Goal: Task Accomplishment & Management: Manage account settings

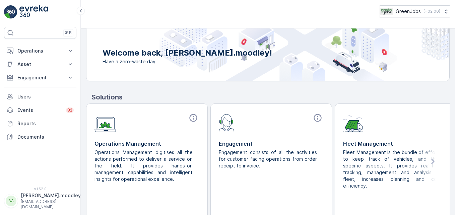
scroll to position [81, 0]
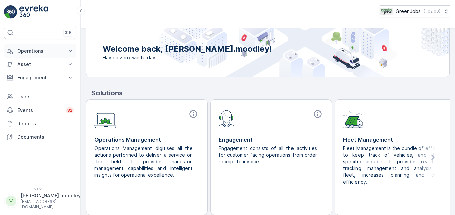
drag, startPoint x: 71, startPoint y: 48, endPoint x: 70, endPoint y: 53, distance: 4.4
click at [71, 48] on icon at bounding box center [70, 51] width 7 height 7
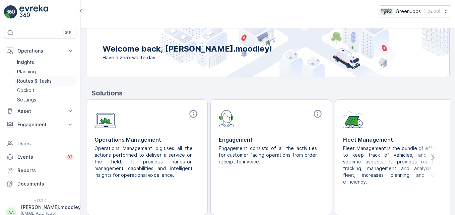
click at [47, 81] on p "Routes & Tasks" at bounding box center [34, 81] width 35 height 7
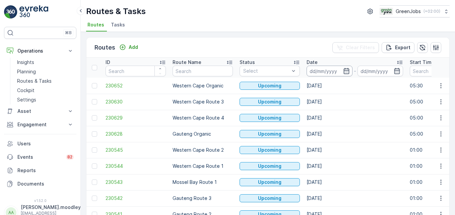
click at [316, 69] on input at bounding box center [330, 71] width 46 height 11
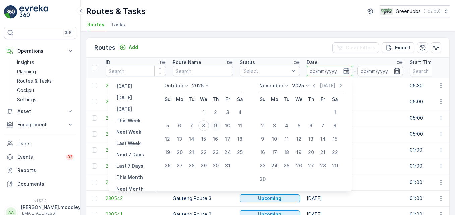
click at [219, 126] on div "9" at bounding box center [215, 125] width 11 height 11
type input "[DATE]"
click at [219, 126] on div "9" at bounding box center [215, 125] width 11 height 11
type input "[DATE]"
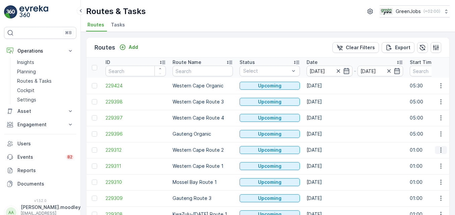
click at [325, 152] on icon "button" at bounding box center [441, 150] width 7 height 7
click at [325, 159] on span "See More Details" at bounding box center [425, 160] width 39 height 7
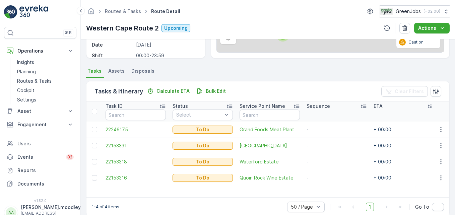
scroll to position [131, 0]
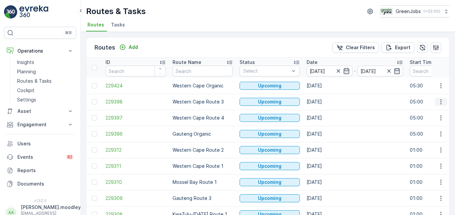
click at [325, 100] on icon "button" at bounding box center [440, 102] width 1 height 5
click at [325, 113] on span "See More Details" at bounding box center [425, 112] width 39 height 7
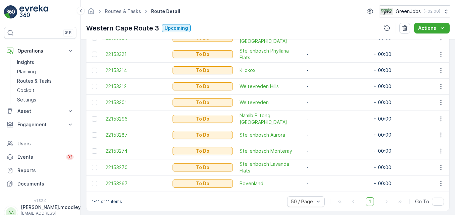
scroll to position [236, 0]
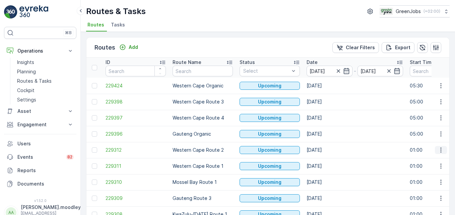
click at [325, 151] on icon "button" at bounding box center [441, 150] width 7 height 7
click at [325, 161] on span "See More Details" at bounding box center [425, 160] width 39 height 7
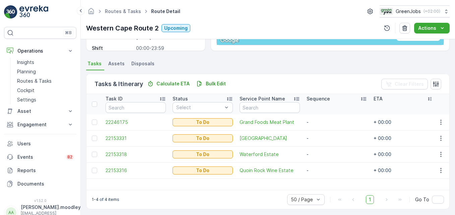
scroll to position [131, 0]
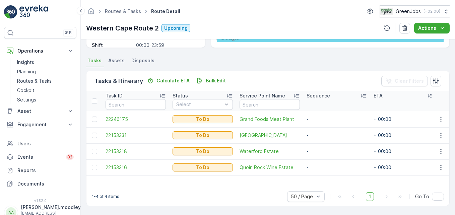
drag, startPoint x: 455, startPoint y: 44, endPoint x: 290, endPoint y: 129, distance: 185.4
click at [289, 129] on td "[GEOGRAPHIC_DATA]" at bounding box center [269, 135] width 67 height 16
click at [308, 156] on td "-" at bounding box center [336, 151] width 67 height 16
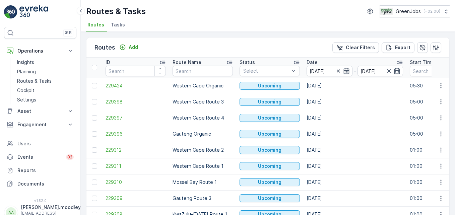
click at [325, 142] on td "[DATE]" at bounding box center [354, 150] width 103 height 16
click at [325, 171] on td "[DATE]" at bounding box center [354, 166] width 103 height 16
click at [325, 100] on icon "button" at bounding box center [441, 102] width 7 height 7
click at [325, 110] on span "See More Details" at bounding box center [425, 112] width 39 height 7
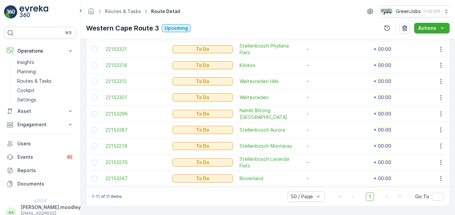
scroll to position [169, 0]
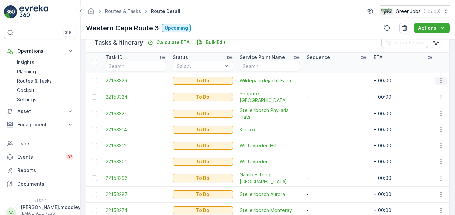
click at [325, 80] on icon "button" at bounding box center [441, 80] width 7 height 7
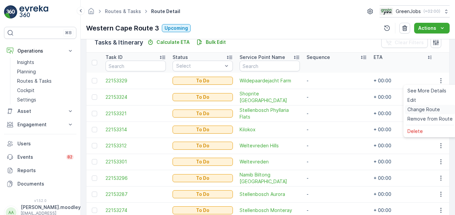
click at [325, 109] on span "Change Route" at bounding box center [423, 109] width 32 height 7
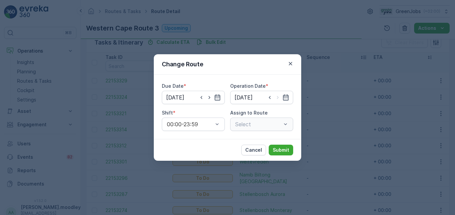
type input "[DATE]"
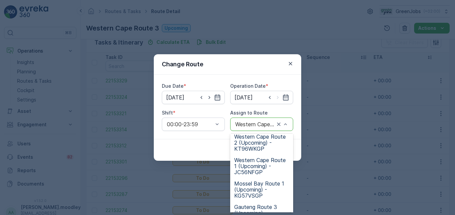
scroll to position [67, 0]
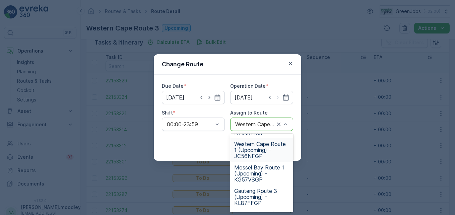
click at [256, 153] on span "Western Cape Route 1 (Upcoming) - JC56NFGP" at bounding box center [261, 150] width 55 height 18
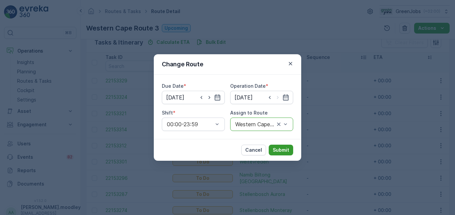
click at [288, 152] on p "Submit" at bounding box center [281, 150] width 16 height 7
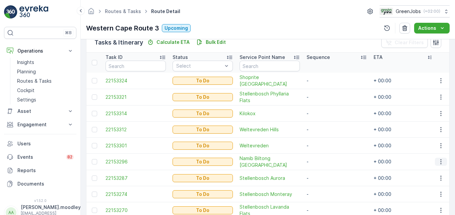
click at [325, 163] on icon "button" at bounding box center [441, 161] width 7 height 7
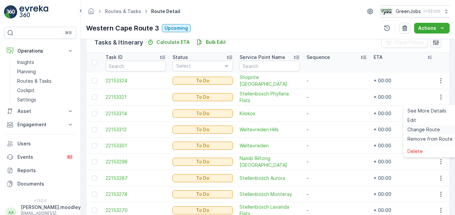
click at [325, 130] on span "Change Route" at bounding box center [423, 129] width 32 height 7
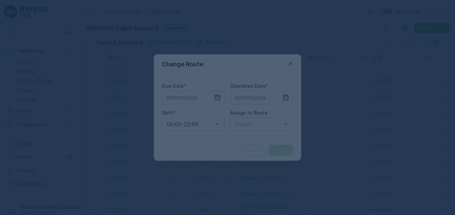
type input "[DATE]"
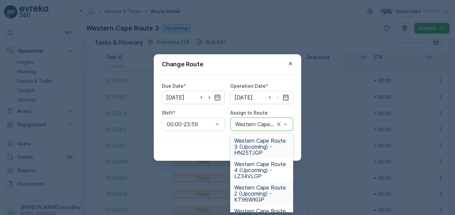
scroll to position [34, 0]
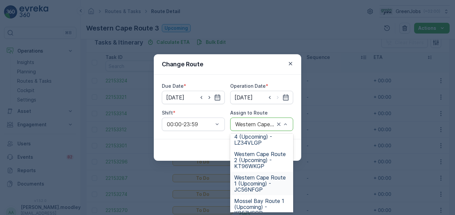
click at [258, 184] on span "Western Cape Route 1 (Upcoming) - JC56NFGP" at bounding box center [261, 184] width 55 height 18
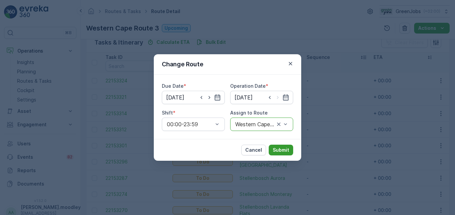
click at [288, 150] on p "Submit" at bounding box center [281, 150] width 16 height 7
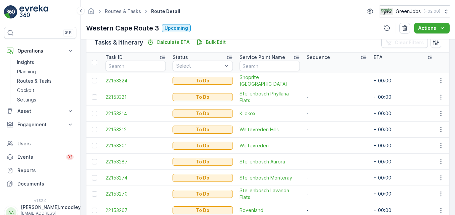
scroll to position [204, 0]
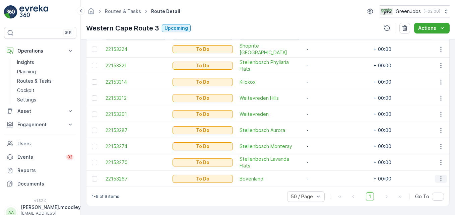
click at [325, 176] on icon "button" at bounding box center [441, 179] width 7 height 7
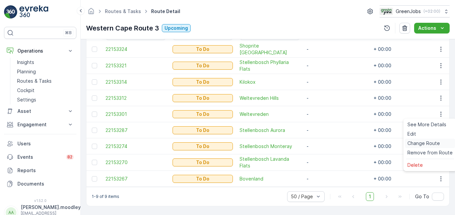
click at [325, 142] on span "Change Route" at bounding box center [423, 143] width 32 height 7
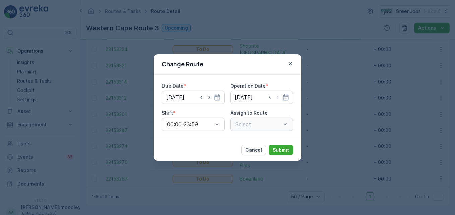
type input "[DATE]"
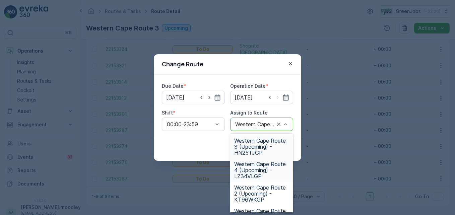
scroll to position [34, 0]
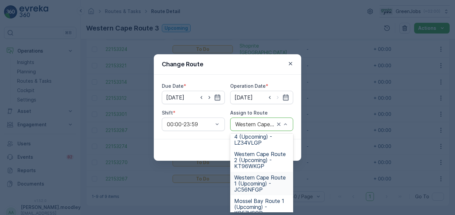
click at [259, 182] on span "Western Cape Route 1 (Upcoming) - JC56NFGP" at bounding box center [261, 184] width 55 height 18
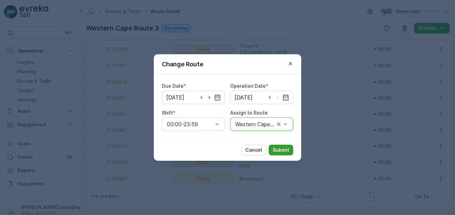
click at [287, 151] on p "Submit" at bounding box center [281, 150] width 16 height 7
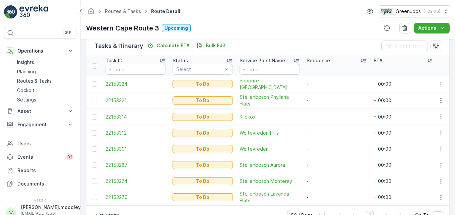
scroll to position [154, 0]
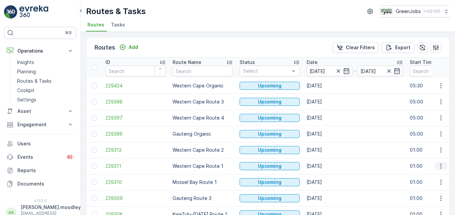
click at [325, 166] on icon "button" at bounding box center [441, 166] width 7 height 7
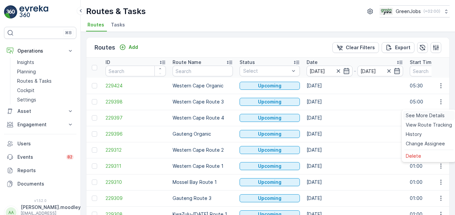
click at [325, 113] on span "See More Details" at bounding box center [425, 115] width 39 height 7
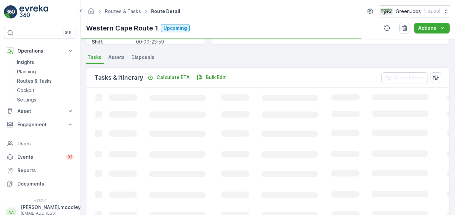
scroll to position [134, 0]
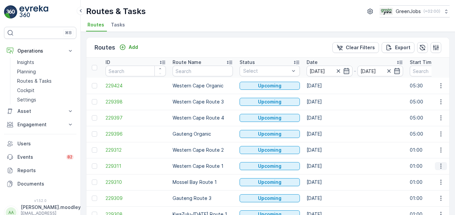
click at [325, 166] on icon "button" at bounding box center [441, 166] width 7 height 7
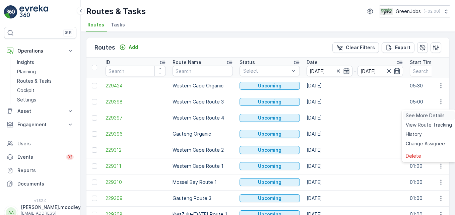
click at [325, 116] on span "See More Details" at bounding box center [425, 115] width 39 height 7
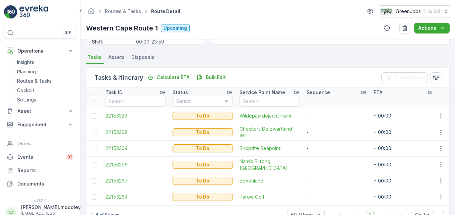
scroll to position [155, 0]
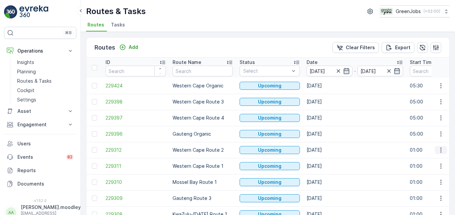
click at [325, 150] on icon "button" at bounding box center [440, 150] width 1 height 5
click at [325, 159] on span "See More Details" at bounding box center [425, 160] width 39 height 7
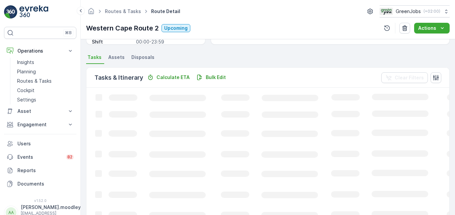
scroll to position [131, 0]
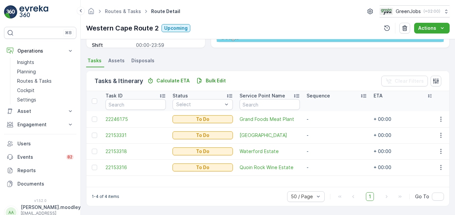
click at [173, 193] on div "1-4 of 4 items 50 / Page 1 Go To" at bounding box center [267, 196] width 363 height 19
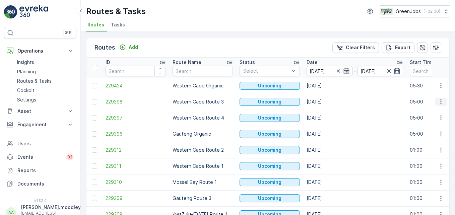
click at [325, 102] on button "button" at bounding box center [441, 102] width 12 height 8
click at [325, 109] on span "See More Details" at bounding box center [425, 112] width 39 height 7
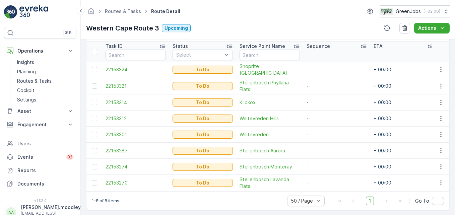
scroll to position [188, 0]
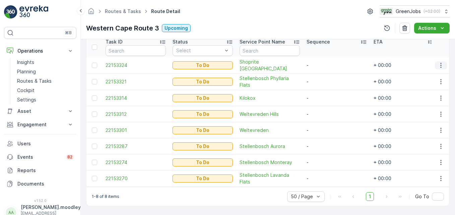
click at [325, 62] on icon "button" at bounding box center [441, 65] width 7 height 7
click at [325, 115] on td "-" at bounding box center [336, 114] width 67 height 16
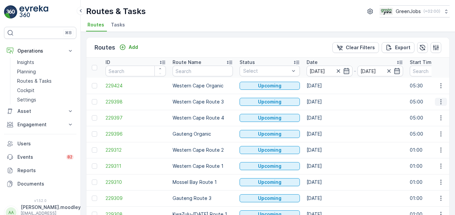
click at [325, 100] on icon "button" at bounding box center [440, 102] width 1 height 5
click at [325, 111] on span "See More Details" at bounding box center [425, 112] width 39 height 7
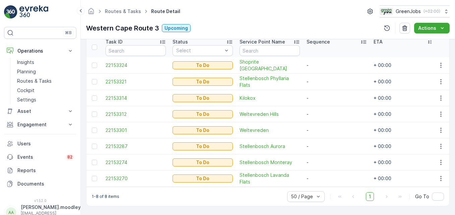
scroll to position [154, 0]
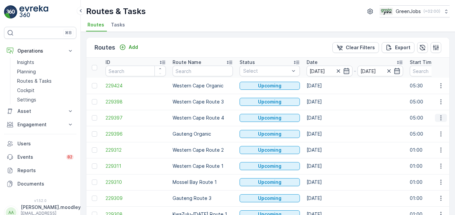
click at [325, 119] on icon "button" at bounding box center [441, 118] width 7 height 7
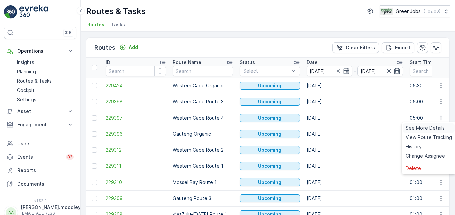
click at [325, 129] on span "See More Details" at bounding box center [425, 128] width 39 height 7
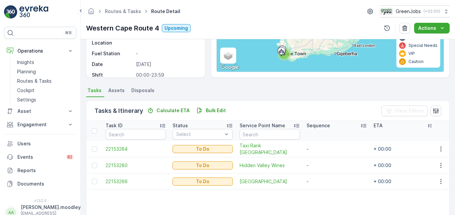
scroll to position [131, 0]
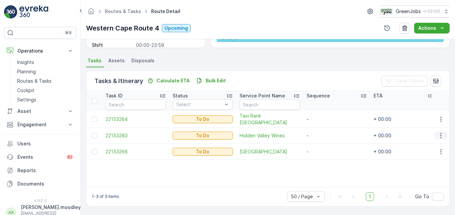
click at [325, 134] on icon "button" at bounding box center [441, 135] width 7 height 7
click at [325, 163] on span "Change Route" at bounding box center [423, 164] width 32 height 7
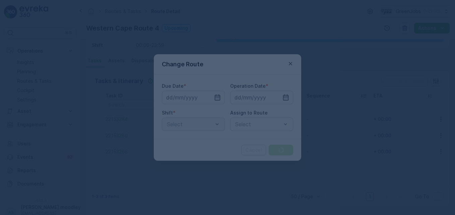
type input "[DATE]"
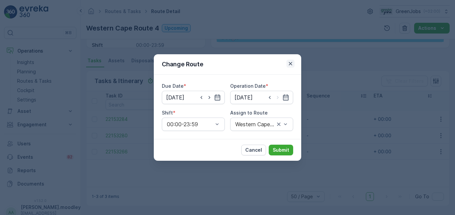
click at [290, 61] on icon "button" at bounding box center [290, 63] width 7 height 7
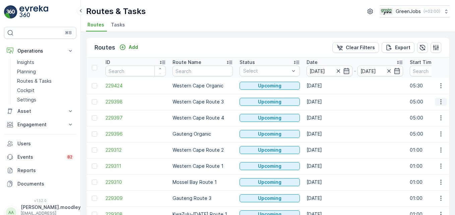
click at [325, 102] on icon "button" at bounding box center [441, 102] width 7 height 7
click at [325, 113] on span "See More Details" at bounding box center [425, 112] width 39 height 7
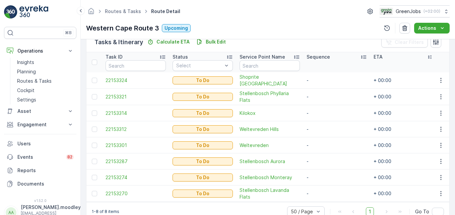
scroll to position [154, 0]
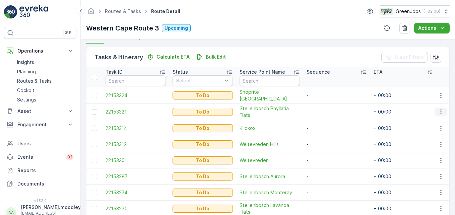
click at [325, 112] on icon "button" at bounding box center [441, 112] width 7 height 7
click at [325, 141] on span "Change Route" at bounding box center [423, 140] width 32 height 7
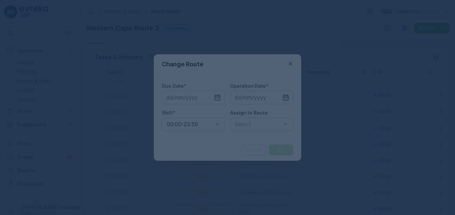
type input "[DATE]"
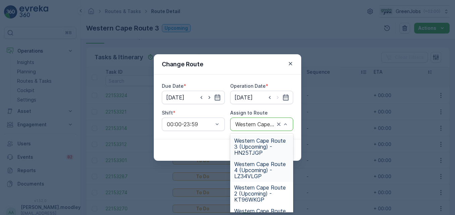
click at [261, 173] on span "Western Cape Route 4 (Upcoming) - LZ34VLGP" at bounding box center [261, 170] width 55 height 18
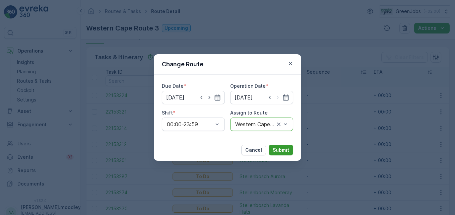
click at [278, 153] on p "Submit" at bounding box center [281, 150] width 16 height 7
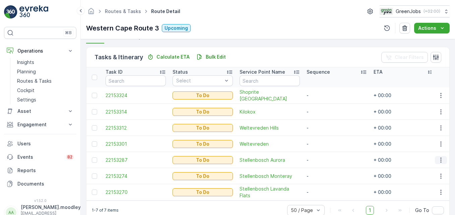
click at [325, 160] on icon "button" at bounding box center [441, 160] width 7 height 7
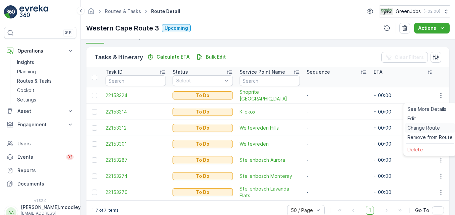
click at [325, 128] on span "Change Route" at bounding box center [423, 128] width 32 height 7
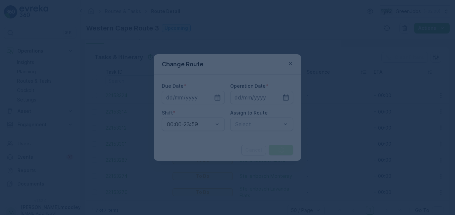
type input "[DATE]"
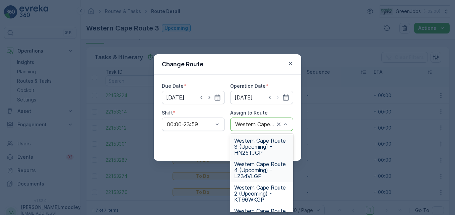
click at [251, 173] on span "Western Cape Route 4 (Upcoming) - LZ34VLGP" at bounding box center [261, 170] width 55 height 18
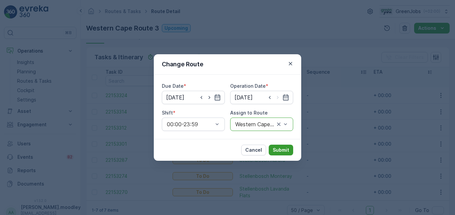
click at [284, 149] on p "Submit" at bounding box center [281, 150] width 16 height 7
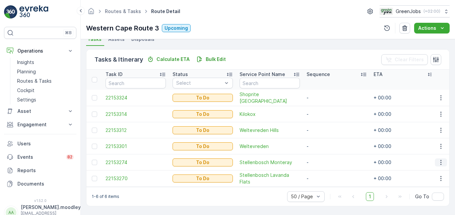
click at [325, 162] on icon "button" at bounding box center [441, 162] width 7 height 7
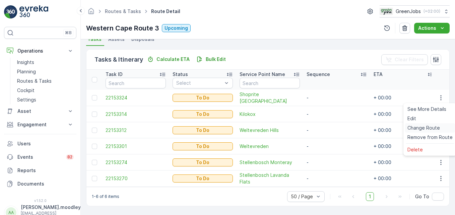
click at [325, 129] on span "Change Route" at bounding box center [423, 128] width 32 height 7
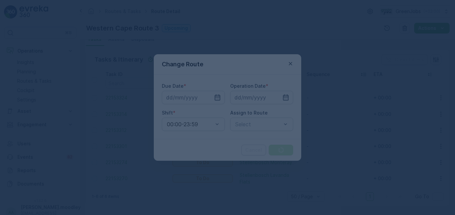
type input "[DATE]"
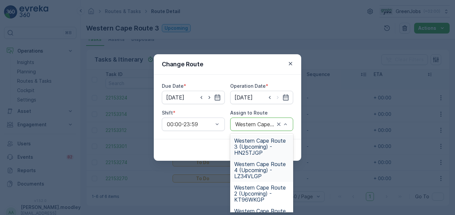
click at [254, 172] on span "Western Cape Route 4 (Upcoming) - LZ34VLGP" at bounding box center [261, 170] width 55 height 18
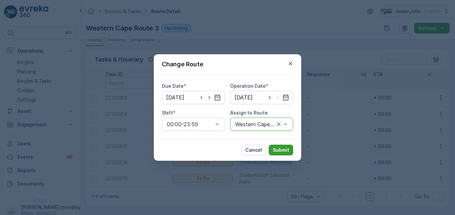
click at [287, 151] on p "Submit" at bounding box center [281, 150] width 16 height 7
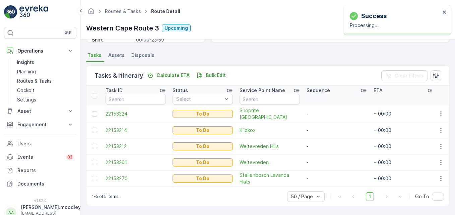
scroll to position [139, 0]
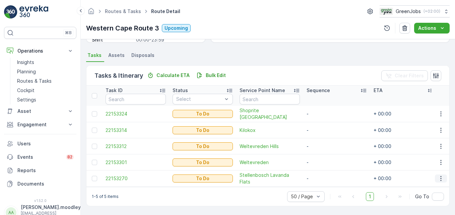
click at [325, 176] on icon "button" at bounding box center [441, 178] width 7 height 7
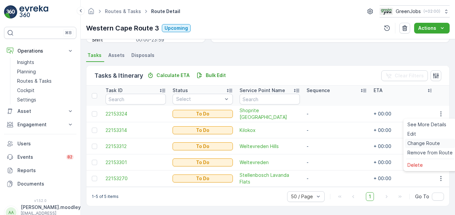
click at [325, 143] on span "Change Route" at bounding box center [423, 143] width 32 height 7
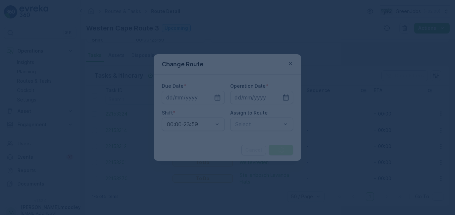
type input "[DATE]"
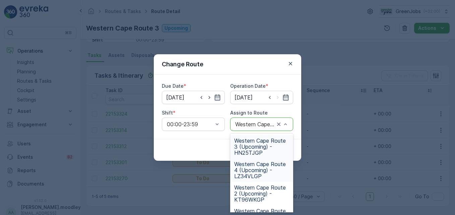
click at [256, 172] on span "Western Cape Route 4 (Upcoming) - LZ34VLGP" at bounding box center [261, 170] width 55 height 18
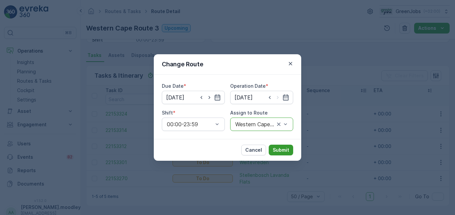
click at [283, 150] on p "Submit" at bounding box center [281, 150] width 16 height 7
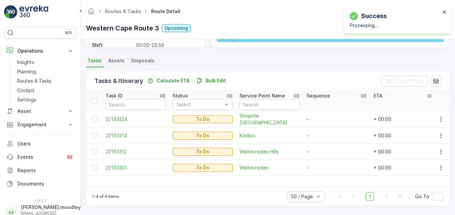
scroll to position [131, 0]
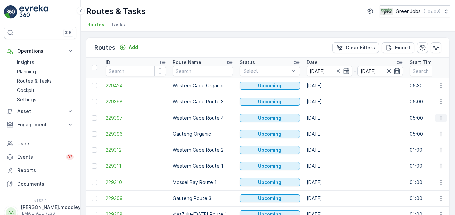
click at [325, 116] on icon "button" at bounding box center [441, 118] width 7 height 7
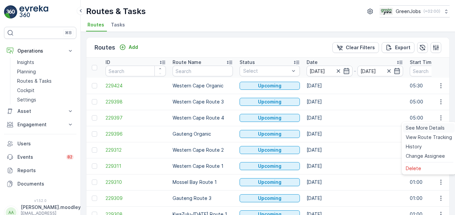
click at [325, 129] on span "See More Details" at bounding box center [425, 128] width 39 height 7
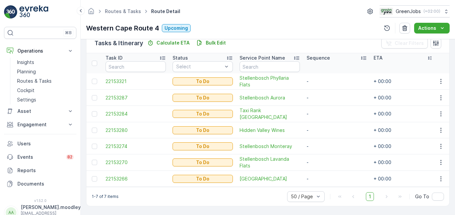
scroll to position [172, 0]
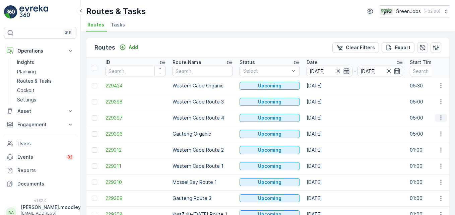
click at [325, 118] on icon "button" at bounding box center [441, 118] width 7 height 7
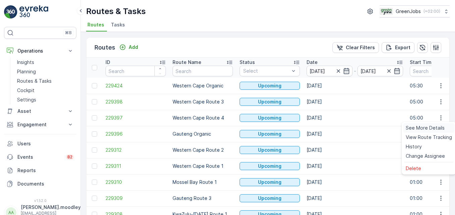
click at [325, 128] on span "See More Details" at bounding box center [425, 128] width 39 height 7
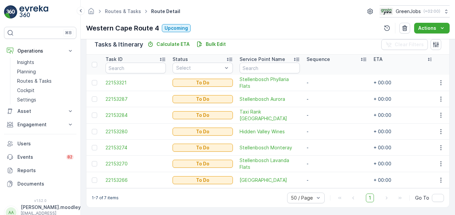
scroll to position [168, 0]
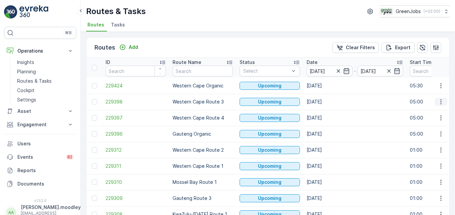
click at [325, 101] on icon "button" at bounding box center [441, 102] width 7 height 7
click at [325, 110] on span "See More Details" at bounding box center [425, 112] width 39 height 7
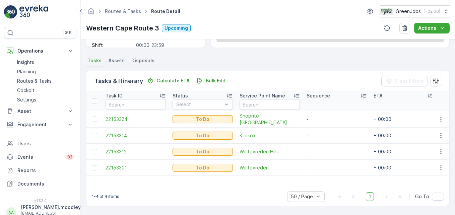
scroll to position [131, 0]
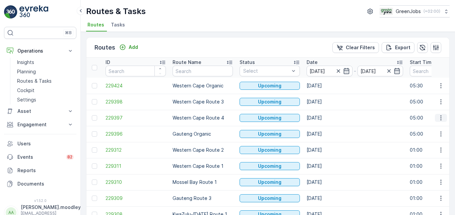
click at [325, 118] on icon "button" at bounding box center [441, 118] width 7 height 7
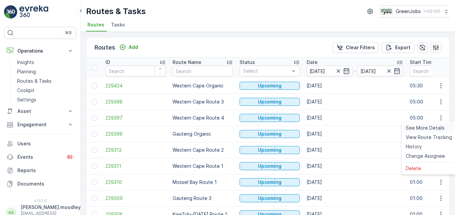
click at [325, 126] on span "See More Details" at bounding box center [425, 128] width 39 height 7
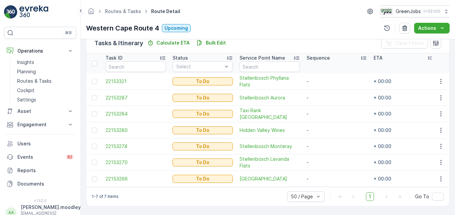
scroll to position [172, 0]
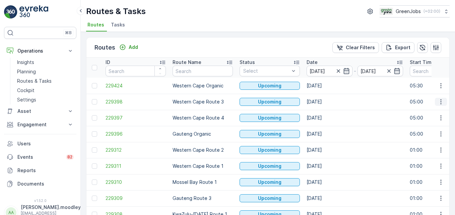
click at [325, 102] on icon "button" at bounding box center [441, 102] width 7 height 7
click at [325, 113] on span "See More Details" at bounding box center [425, 112] width 39 height 7
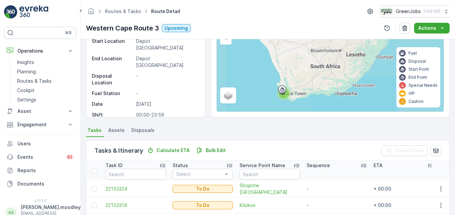
scroll to position [131, 0]
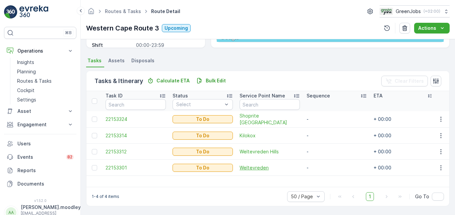
click at [298, 169] on span "Weltevreden" at bounding box center [270, 168] width 60 height 7
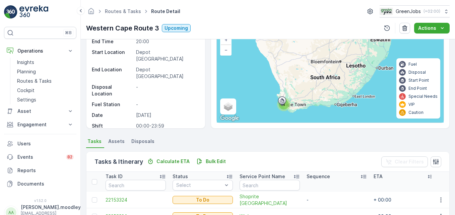
scroll to position [131, 0]
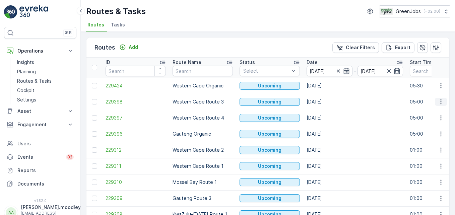
drag, startPoint x: 439, startPoint y: 101, endPoint x: 440, endPoint y: 104, distance: 3.7
click at [325, 101] on icon "button" at bounding box center [441, 102] width 7 height 7
click at [325, 113] on span "See More Details" at bounding box center [425, 112] width 39 height 7
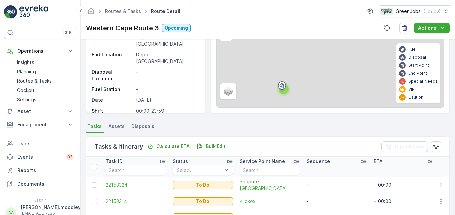
scroll to position [131, 0]
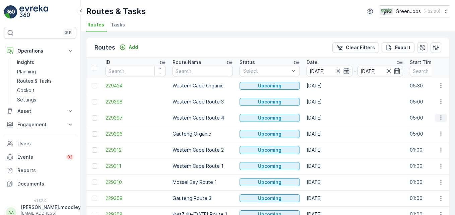
click at [325, 118] on icon "button" at bounding box center [441, 118] width 7 height 7
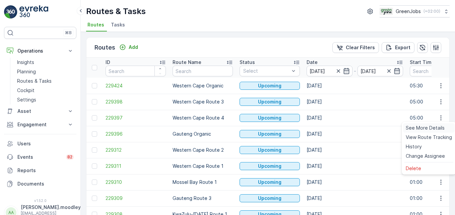
click at [325, 127] on span "See More Details" at bounding box center [425, 128] width 39 height 7
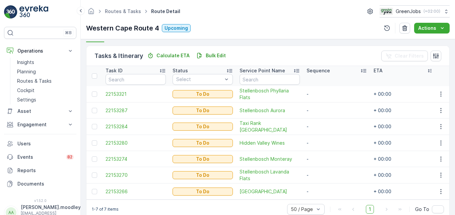
scroll to position [168, 0]
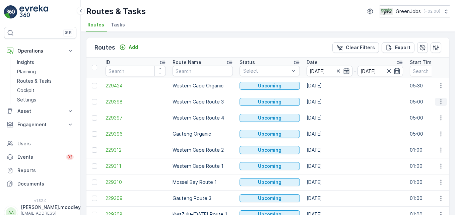
drag, startPoint x: 440, startPoint y: 101, endPoint x: 439, endPoint y: 105, distance: 3.7
click at [325, 101] on icon "button" at bounding box center [441, 102] width 7 height 7
click at [325, 110] on span "See More Details" at bounding box center [425, 112] width 39 height 7
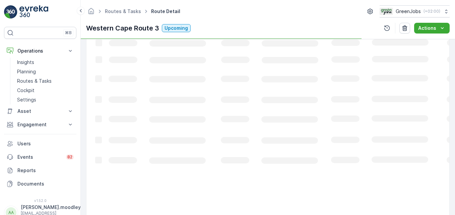
scroll to position [131, 0]
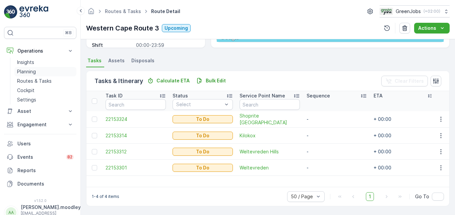
click at [30, 70] on p "Planning" at bounding box center [26, 71] width 19 height 7
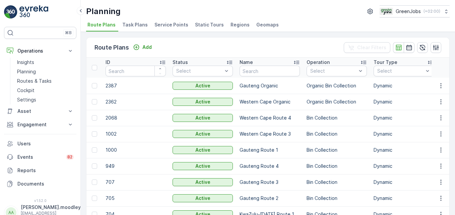
click at [180, 25] on span "Service Points" at bounding box center [171, 24] width 34 height 7
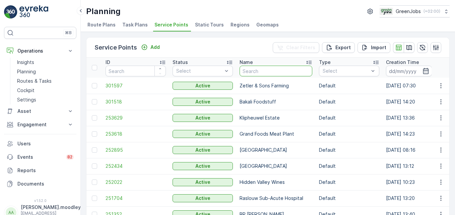
click at [259, 72] on input "text" at bounding box center [276, 71] width 73 height 11
type input "WILLOW"
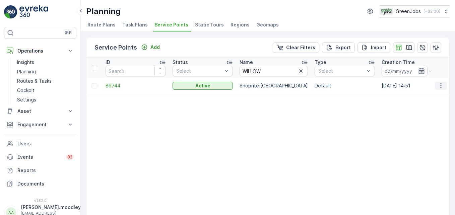
click at [325, 86] on icon "button" at bounding box center [441, 85] width 7 height 7
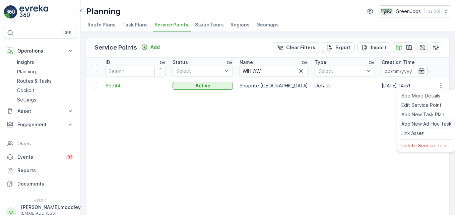
click at [325, 123] on span "Add New Ad Hoc Task" at bounding box center [426, 124] width 50 height 7
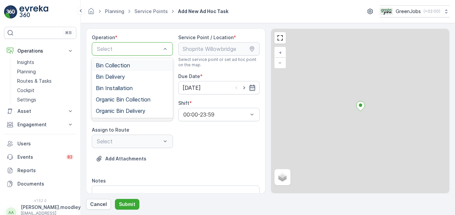
click at [125, 63] on span "Bin Collection" at bounding box center [113, 65] width 34 height 6
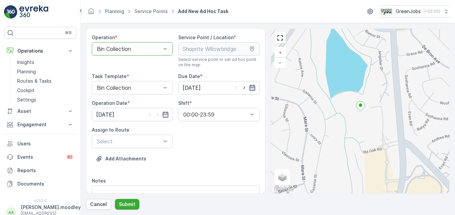
click at [249, 87] on icon "button" at bounding box center [252, 88] width 6 height 6
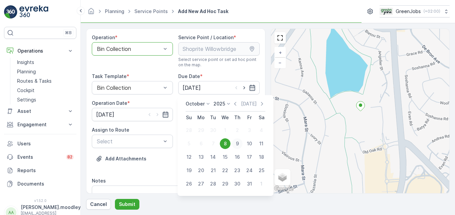
click at [238, 144] on div "9" at bounding box center [237, 143] width 11 height 11
type input "[DATE]"
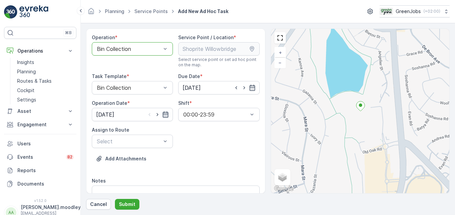
click at [163, 115] on icon "button" at bounding box center [165, 114] width 7 height 7
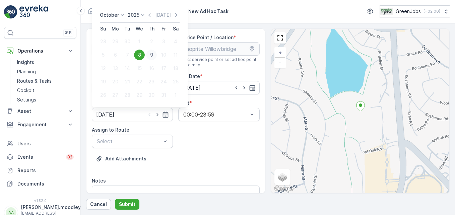
click at [155, 55] on div "9" at bounding box center [151, 55] width 11 height 11
type input "[DATE]"
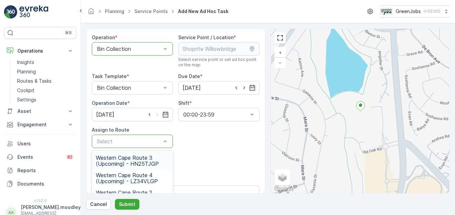
scroll to position [34, 0]
click at [142, 183] on span "Western Cape Route 1 (Upcoming) - JC56NFGP" at bounding box center [132, 180] width 73 height 12
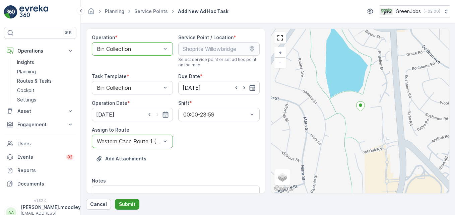
click at [131, 202] on p "Submit" at bounding box center [127, 204] width 16 height 7
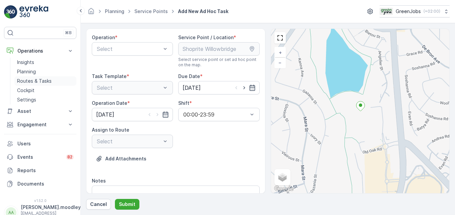
click at [44, 81] on p "Routes & Tasks" at bounding box center [34, 81] width 35 height 7
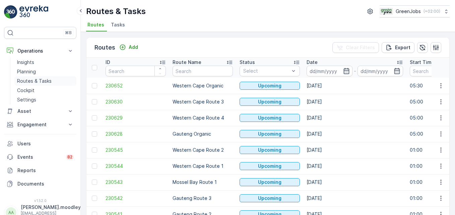
click at [43, 79] on p "Routes & Tasks" at bounding box center [34, 81] width 35 height 7
click at [315, 70] on input at bounding box center [330, 71] width 46 height 11
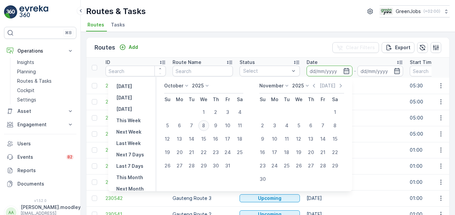
click at [209, 125] on div "8" at bounding box center [203, 125] width 11 height 11
type input "[DATE]"
click at [209, 125] on div "8" at bounding box center [203, 125] width 11 height 11
type input "[DATE]"
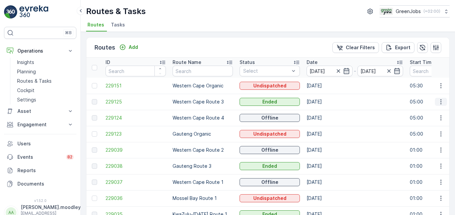
click at [325, 101] on icon "button" at bounding box center [441, 102] width 7 height 7
click at [325, 112] on span "See More Details" at bounding box center [425, 112] width 39 height 7
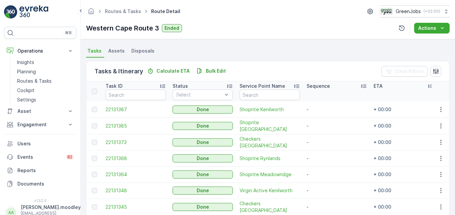
scroll to position [121, 0]
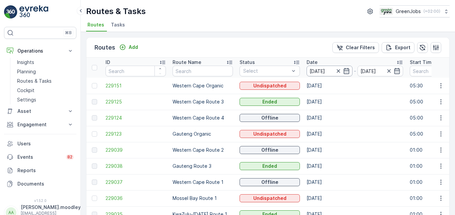
click at [315, 73] on input "[DATE]" at bounding box center [330, 71] width 46 height 11
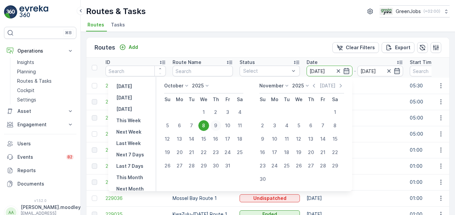
click at [220, 124] on div "9" at bounding box center [215, 125] width 11 height 11
type input "[DATE]"
click at [220, 124] on div "9" at bounding box center [215, 125] width 11 height 11
type input "[DATE]"
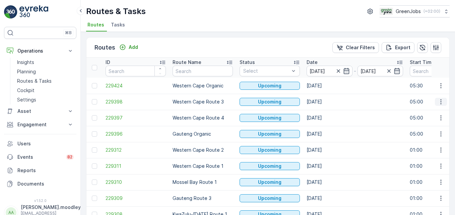
click at [325, 103] on icon "button" at bounding box center [441, 102] width 7 height 7
click at [325, 110] on span "See More Details" at bounding box center [425, 112] width 39 height 7
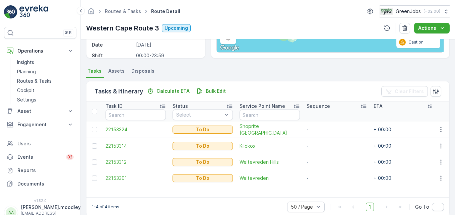
scroll to position [131, 0]
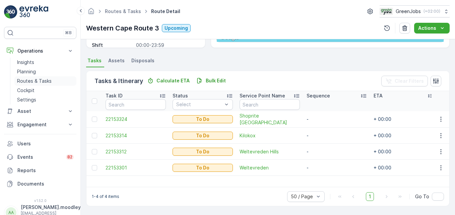
click at [28, 80] on p "Routes & Tasks" at bounding box center [34, 81] width 35 height 7
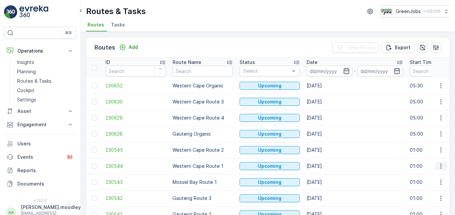
click at [325, 168] on icon "button" at bounding box center [441, 166] width 7 height 7
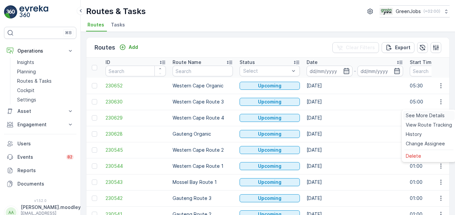
click at [325, 116] on span "See More Details" at bounding box center [425, 115] width 39 height 7
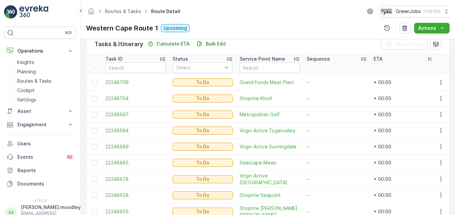
scroll to position [201, 0]
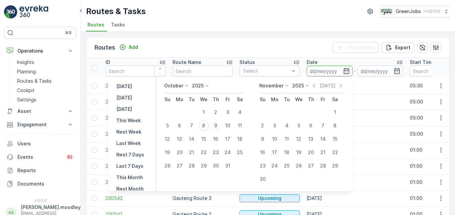
click at [217, 125] on div "9" at bounding box center [215, 125] width 11 height 11
type input "[DATE]"
click at [217, 125] on div "9" at bounding box center [215, 125] width 11 height 11
type input "[DATE]"
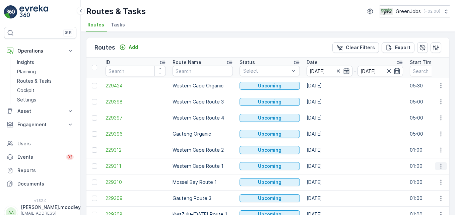
click at [325, 166] on icon "button" at bounding box center [440, 166] width 1 height 5
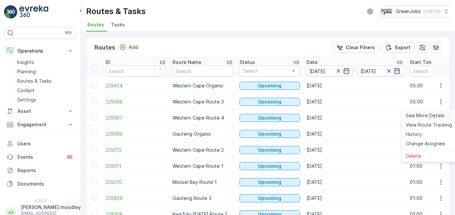
click at [325, 115] on span "See More Details" at bounding box center [425, 115] width 39 height 7
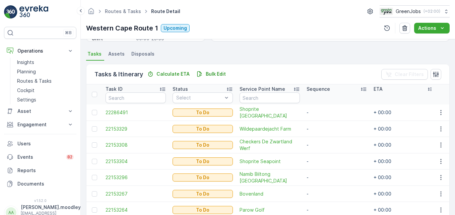
scroll to position [168, 0]
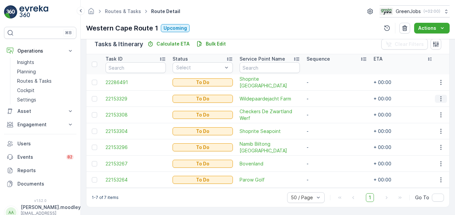
click at [325, 101] on icon "button" at bounding box center [440, 98] width 1 height 5
click at [325, 126] on span "Change Route" at bounding box center [423, 127] width 32 height 7
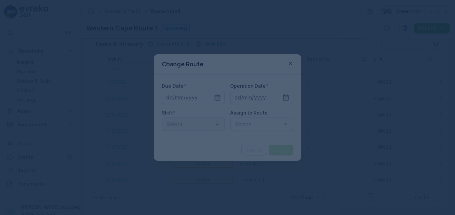
type input "[DATE]"
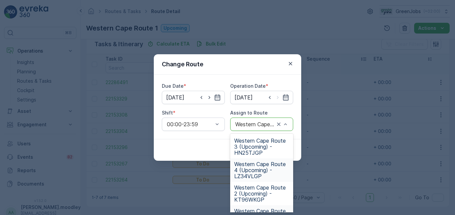
click at [252, 175] on span "Western Cape Route 4 (Upcoming) - LZ34VLGP" at bounding box center [261, 170] width 55 height 18
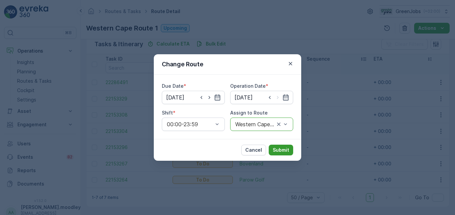
click at [282, 148] on p "Submit" at bounding box center [281, 150] width 16 height 7
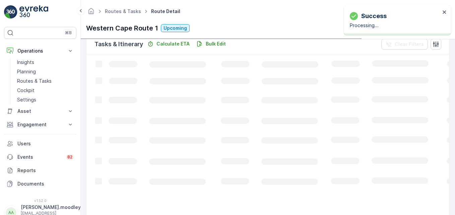
scroll to position [155, 0]
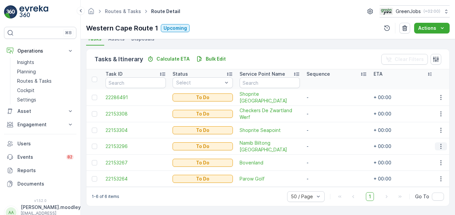
click at [325, 144] on icon "button" at bounding box center [441, 146] width 7 height 7
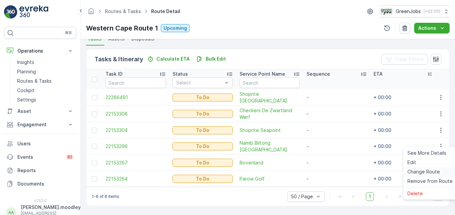
click at [325, 172] on span "Change Route" at bounding box center [423, 172] width 32 height 7
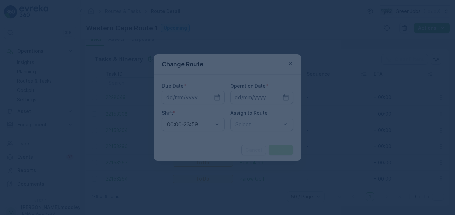
type input "[DATE]"
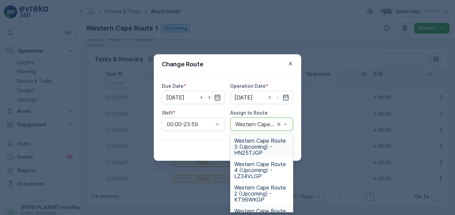
click at [255, 148] on span "Western Cape Route 3 (Upcoming) - HN25TJGP" at bounding box center [261, 147] width 55 height 18
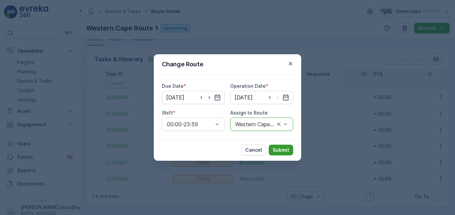
click at [278, 148] on p "Submit" at bounding box center [281, 150] width 16 height 7
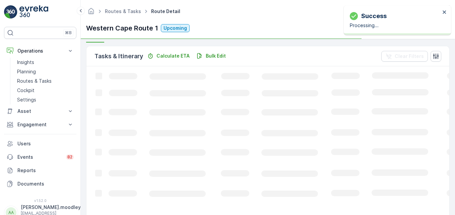
scroll to position [139, 0]
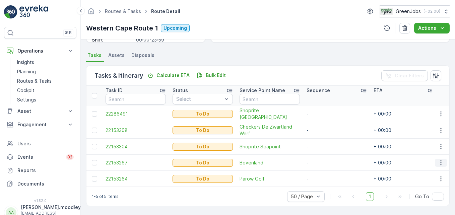
click at [325, 159] on icon "button" at bounding box center [441, 162] width 7 height 7
click at [325, 127] on span "Change Route" at bounding box center [423, 127] width 32 height 7
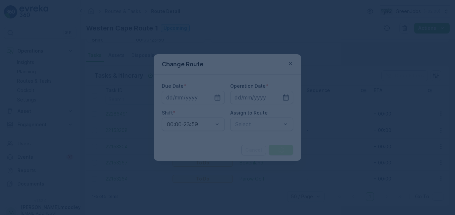
type input "[DATE]"
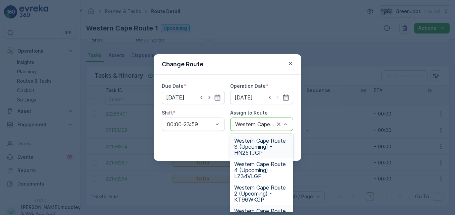
click at [259, 149] on span "Western Cape Route 3 (Upcoming) - HN25TJGP" at bounding box center [261, 147] width 55 height 18
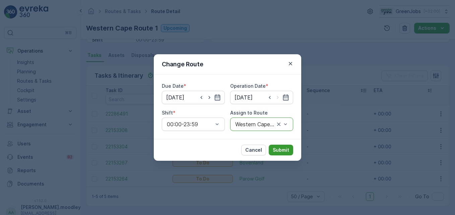
click at [279, 151] on p "Submit" at bounding box center [281, 150] width 16 height 7
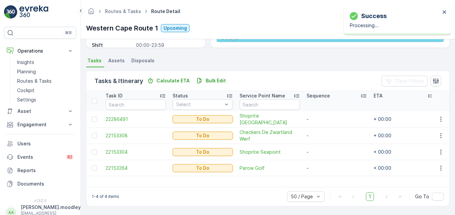
scroll to position [131, 0]
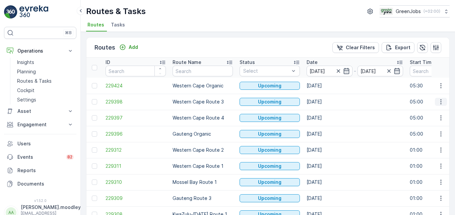
click at [325, 102] on icon "button" at bounding box center [440, 102] width 1 height 5
click at [325, 113] on span "See More Details" at bounding box center [425, 112] width 39 height 7
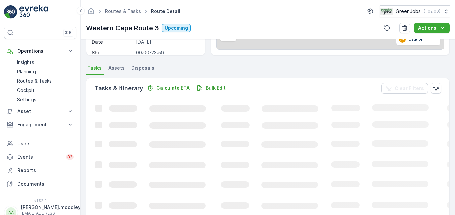
scroll to position [134, 0]
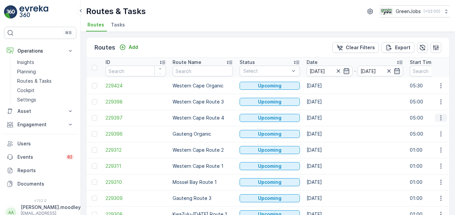
click at [325, 118] on icon "button" at bounding box center [441, 118] width 7 height 7
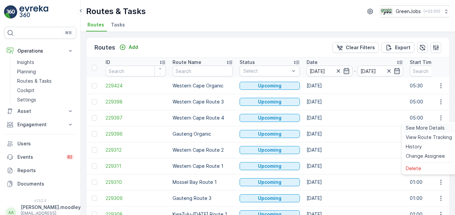
click at [325, 127] on span "See More Details" at bounding box center [425, 128] width 39 height 7
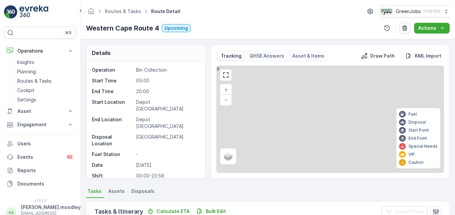
scroll to position [134, 0]
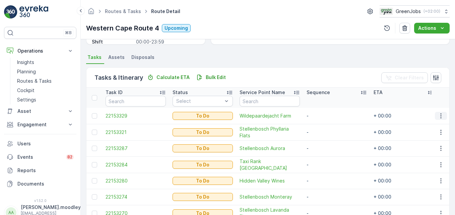
click at [325, 117] on icon "button" at bounding box center [441, 116] width 7 height 7
click at [325, 143] on span "Change Route" at bounding box center [423, 144] width 32 height 7
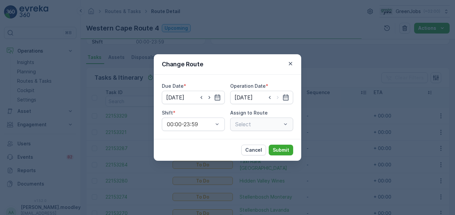
type input "[DATE]"
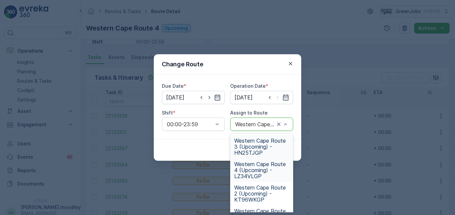
click at [257, 146] on span "Western Cape Route 3 (Upcoming) - HN25TJGP" at bounding box center [261, 147] width 55 height 18
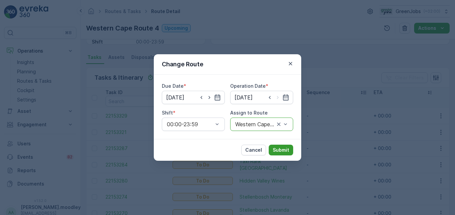
click at [275, 146] on button "Submit" at bounding box center [281, 150] width 24 height 11
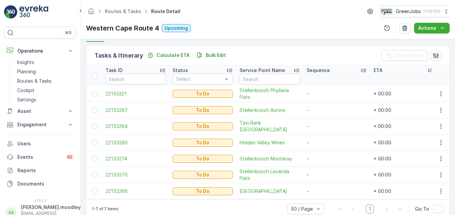
scroll to position [172, 0]
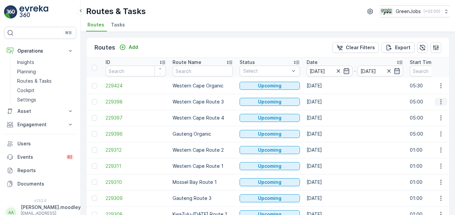
click at [325, 102] on icon "button" at bounding box center [441, 102] width 7 height 7
click at [325, 114] on span "See More Details" at bounding box center [425, 112] width 39 height 7
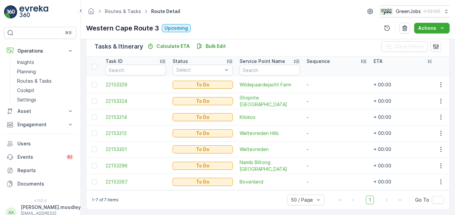
scroll to position [168, 0]
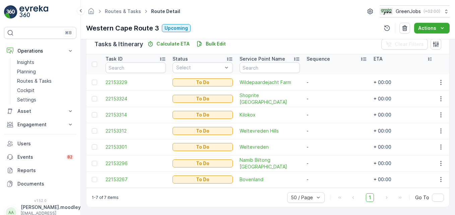
click at [309, 159] on td "-" at bounding box center [336, 163] width 67 height 16
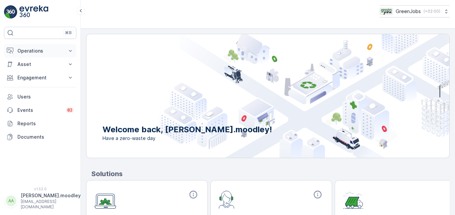
click at [72, 50] on icon at bounding box center [70, 51] width 7 height 7
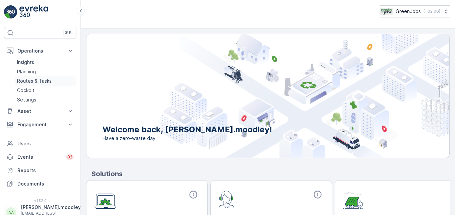
click at [47, 82] on p "Routes & Tasks" at bounding box center [34, 81] width 35 height 7
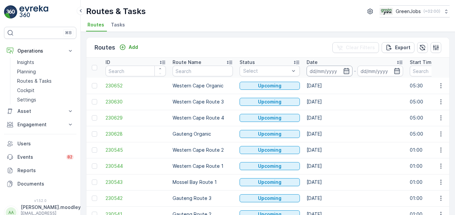
click at [311, 70] on input at bounding box center [330, 71] width 46 height 11
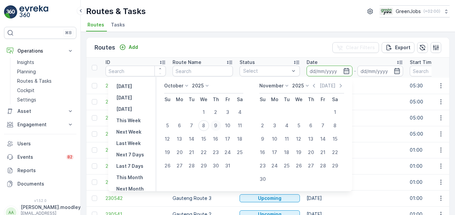
click at [218, 125] on div "9" at bounding box center [215, 125] width 11 height 11
type input "[DATE]"
click at [218, 125] on div "9" at bounding box center [215, 125] width 11 height 11
type input "[DATE]"
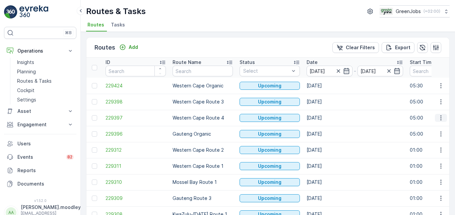
click at [325, 117] on icon "button" at bounding box center [441, 118] width 7 height 7
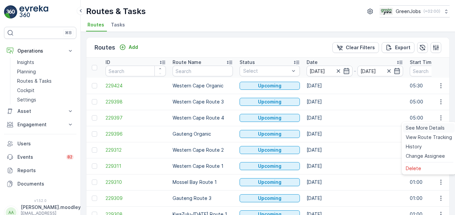
click at [325, 130] on span "See More Details" at bounding box center [425, 128] width 39 height 7
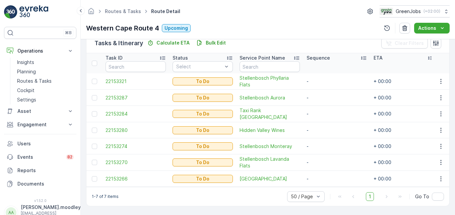
scroll to position [172, 0]
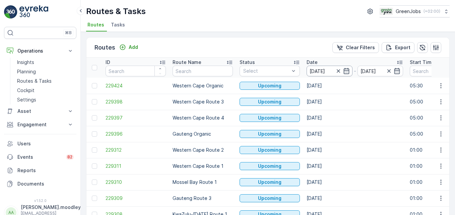
click at [317, 70] on input "[DATE]" at bounding box center [330, 71] width 46 height 11
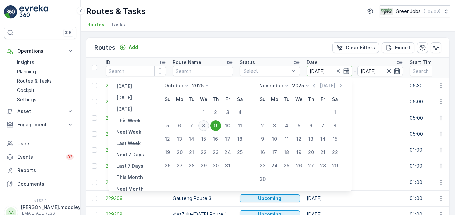
click at [208, 123] on div "8" at bounding box center [203, 125] width 11 height 11
type input "[DATE]"
click at [208, 123] on div "8" at bounding box center [203, 125] width 11 height 11
type input "[DATE]"
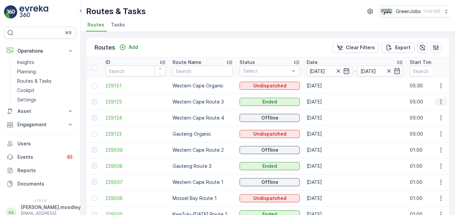
click at [325, 103] on icon "button" at bounding box center [441, 102] width 7 height 7
click at [325, 182] on icon "button" at bounding box center [441, 182] width 7 height 7
click at [325, 152] on span "See More Details" at bounding box center [425, 153] width 39 height 7
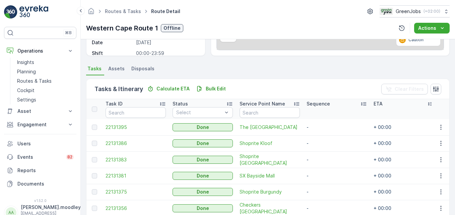
scroll to position [168, 0]
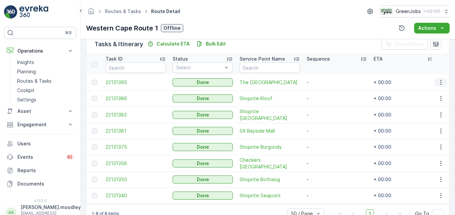
click at [325, 84] on icon "button" at bounding box center [441, 82] width 7 height 7
click at [325, 93] on span "See More Details" at bounding box center [432, 92] width 39 height 7
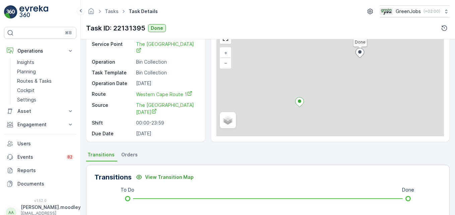
scroll to position [134, 0]
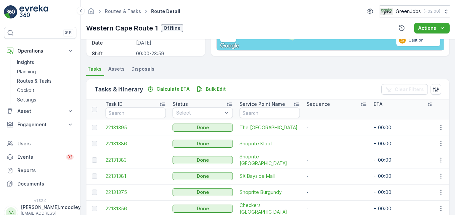
scroll to position [134, 0]
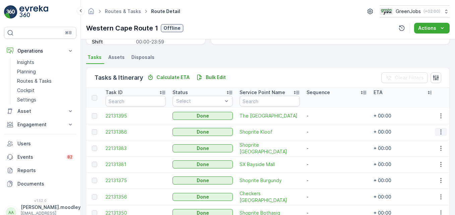
click at [325, 133] on icon "button" at bounding box center [441, 132] width 7 height 7
click at [325, 142] on span "See More Details" at bounding box center [432, 142] width 39 height 7
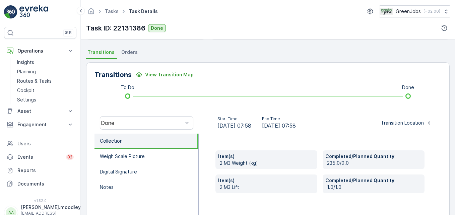
scroll to position [168, 0]
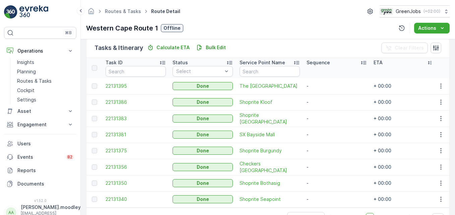
scroll to position [168, 0]
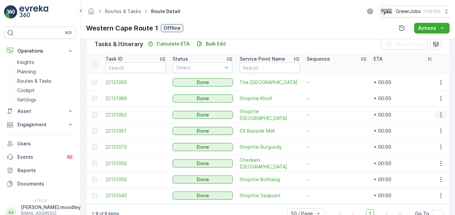
click at [325, 116] on icon "button" at bounding box center [441, 115] width 7 height 7
click at [325, 124] on span "See More Details" at bounding box center [432, 124] width 39 height 7
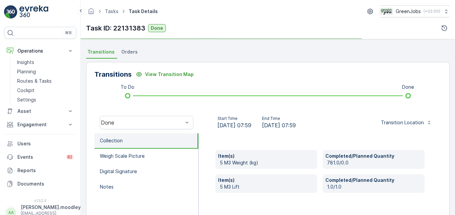
scroll to position [168, 0]
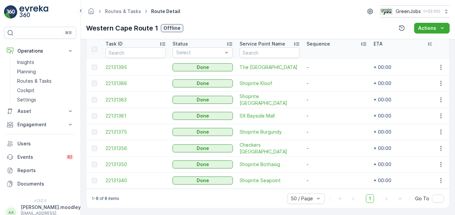
scroll to position [187, 0]
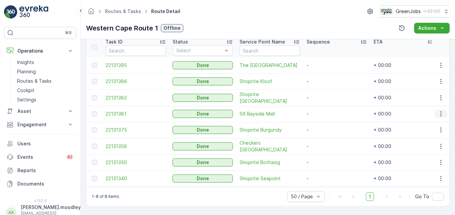
click at [325, 112] on icon "button" at bounding box center [441, 114] width 7 height 7
click at [325, 121] on span "See More Details" at bounding box center [432, 121] width 39 height 7
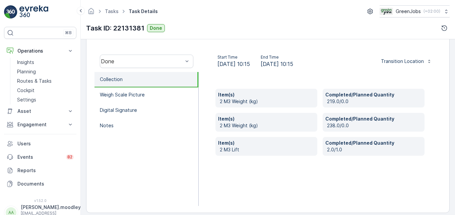
scroll to position [201, 0]
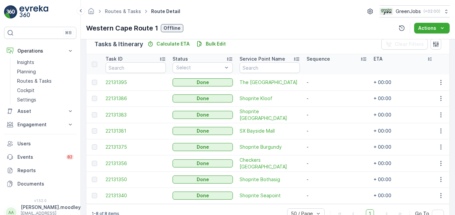
scroll to position [187, 0]
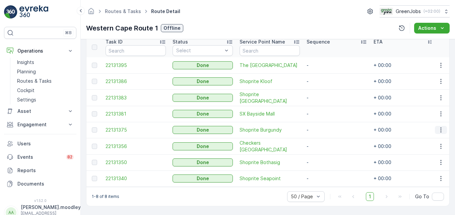
click at [325, 127] on icon "button" at bounding box center [441, 130] width 7 height 7
click at [325, 136] on span "See More Details" at bounding box center [432, 137] width 39 height 7
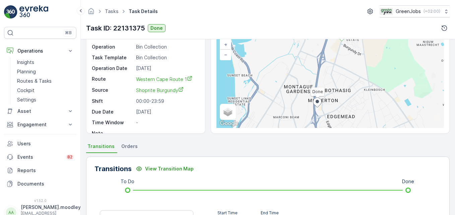
scroll to position [134, 0]
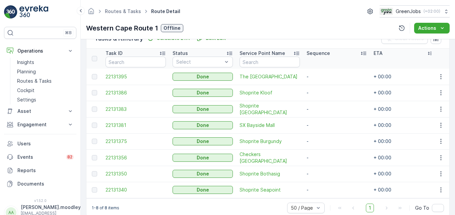
scroll to position [187, 0]
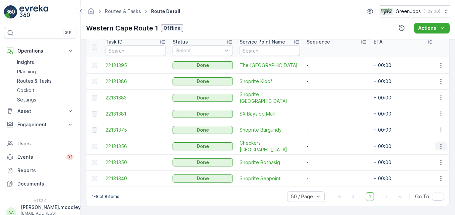
click at [325, 143] on icon "button" at bounding box center [441, 146] width 7 height 7
click at [325, 153] on span "See More Details" at bounding box center [432, 153] width 39 height 7
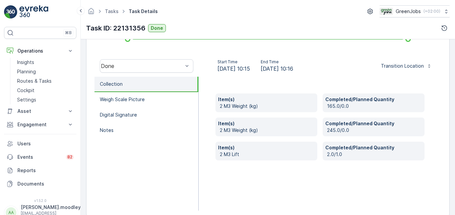
scroll to position [201, 0]
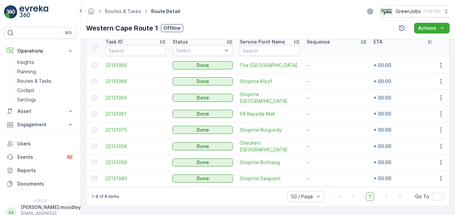
scroll to position [187, 0]
click at [325, 159] on icon "button" at bounding box center [441, 162] width 7 height 7
click at [325, 168] on span "See More Details" at bounding box center [432, 169] width 39 height 7
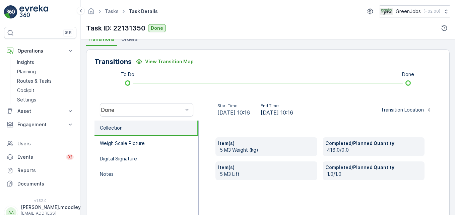
scroll to position [168, 0]
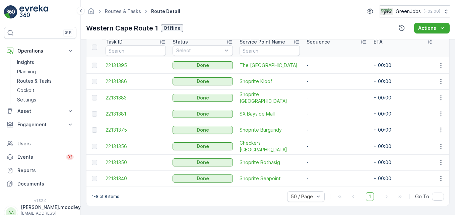
scroll to position [187, 0]
click at [325, 175] on icon "button" at bounding box center [441, 178] width 7 height 7
click at [325, 183] on span "See More Details" at bounding box center [432, 185] width 39 height 7
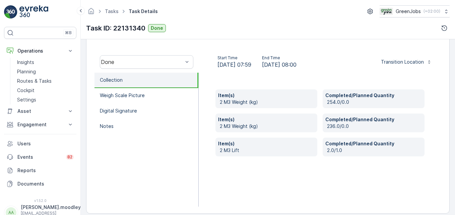
scroll to position [201, 0]
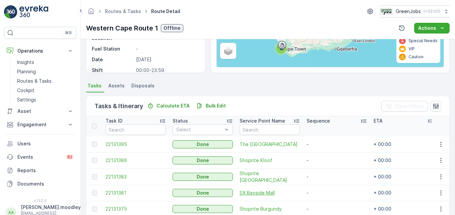
scroll to position [134, 0]
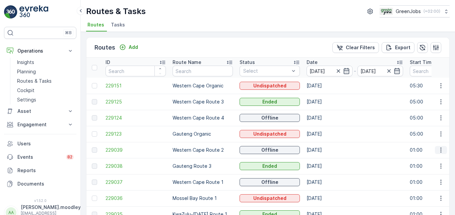
drag, startPoint x: 439, startPoint y: 148, endPoint x: 439, endPoint y: 153, distance: 4.7
click at [325, 148] on icon "button" at bounding box center [440, 150] width 1 height 5
click at [325, 159] on span "See More Details" at bounding box center [425, 160] width 39 height 7
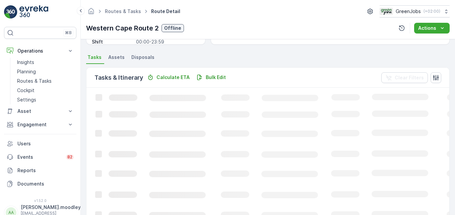
scroll to position [131, 0]
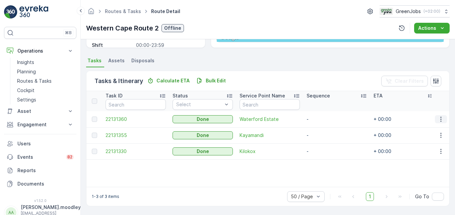
click at [325, 118] on icon "button" at bounding box center [441, 119] width 7 height 7
click at [325, 128] on span "See More Details" at bounding box center [432, 129] width 39 height 7
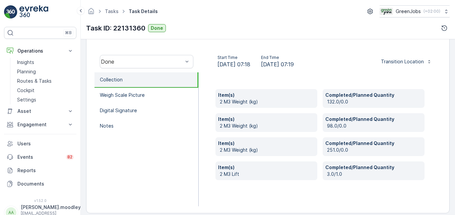
scroll to position [201, 0]
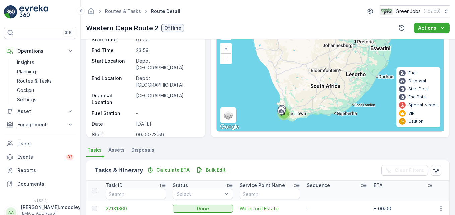
scroll to position [131, 0]
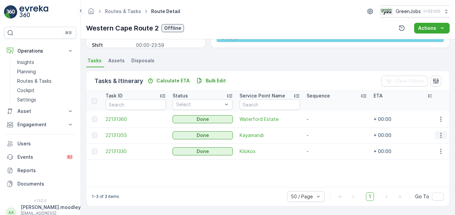
click at [325, 136] on icon "button" at bounding box center [441, 135] width 7 height 7
click at [325, 146] on span "See More Details" at bounding box center [432, 145] width 39 height 7
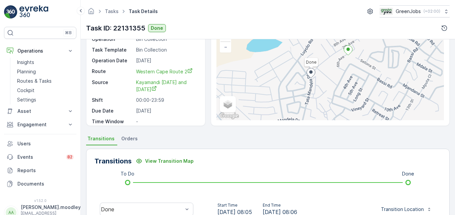
scroll to position [134, 0]
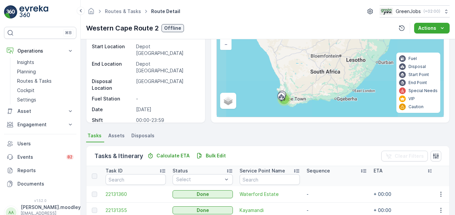
scroll to position [131, 0]
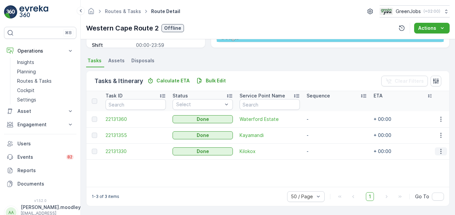
click at [325, 151] on icon "button" at bounding box center [441, 151] width 7 height 7
click at [325, 162] on span "See More Details" at bounding box center [432, 161] width 39 height 7
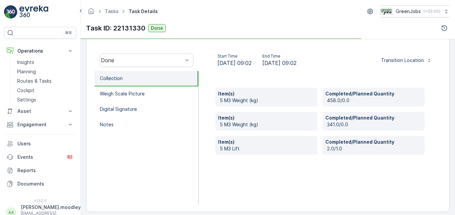
scroll to position [207, 0]
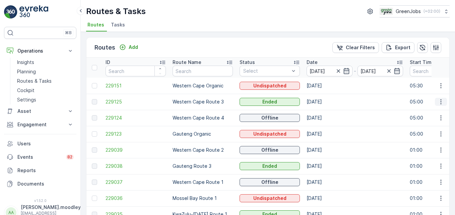
click at [325, 103] on icon "button" at bounding box center [441, 102] width 7 height 7
click at [325, 113] on span "See More Details" at bounding box center [425, 112] width 39 height 7
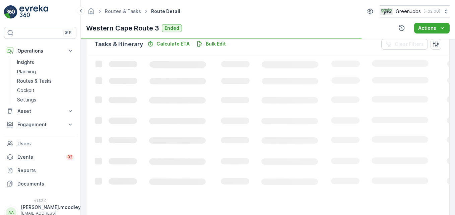
scroll to position [168, 0]
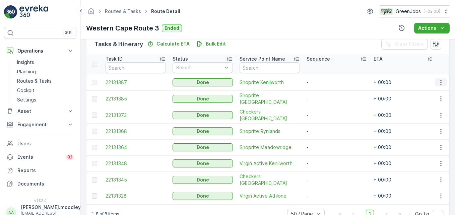
click at [325, 84] on icon "button" at bounding box center [441, 82] width 7 height 7
click at [325, 92] on span "See More Details" at bounding box center [432, 92] width 39 height 7
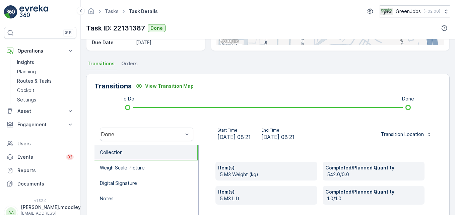
scroll to position [168, 0]
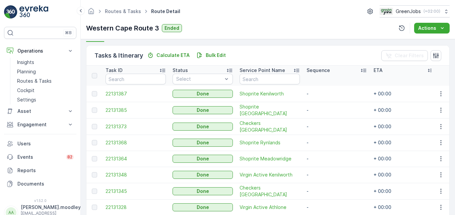
scroll to position [168, 0]
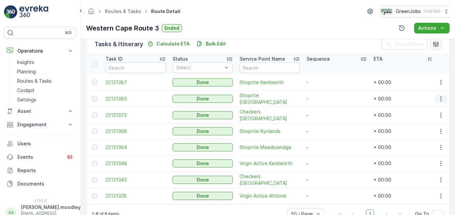
click at [325, 100] on icon "button" at bounding box center [441, 98] width 7 height 7
click at [325, 107] on span "See More Details" at bounding box center [432, 108] width 39 height 7
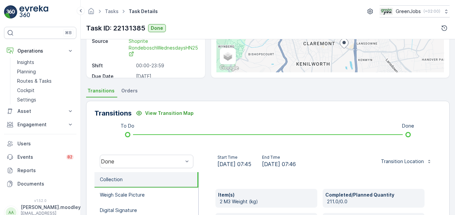
scroll to position [201, 0]
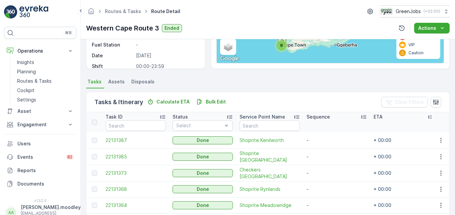
scroll to position [134, 0]
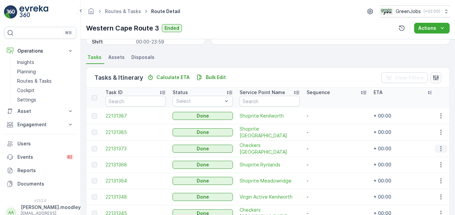
click at [325, 151] on icon "button" at bounding box center [441, 148] width 7 height 7
click at [325, 159] on span "See More Details" at bounding box center [432, 158] width 39 height 7
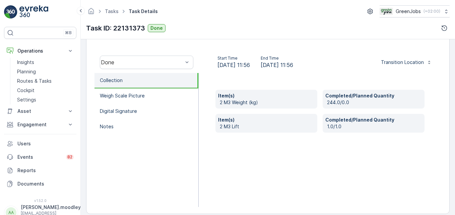
scroll to position [201, 0]
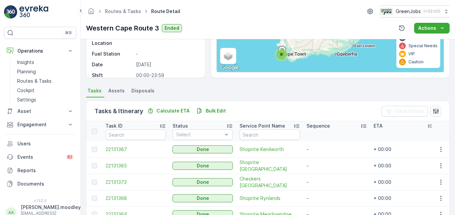
scroll to position [168, 0]
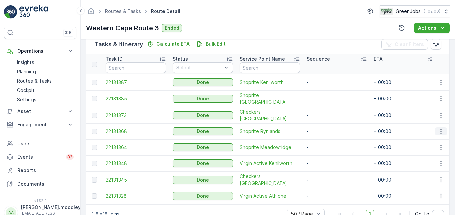
click at [325, 132] on icon "button" at bounding box center [441, 131] width 7 height 7
click at [325, 140] on span "See More Details" at bounding box center [432, 141] width 39 height 7
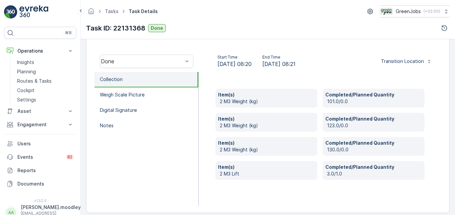
scroll to position [201, 0]
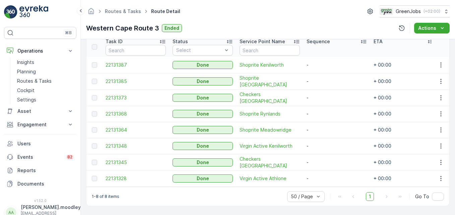
scroll to position [188, 0]
click at [325, 128] on icon "button" at bounding box center [440, 130] width 1 height 5
click at [325, 139] on span "See More Details" at bounding box center [432, 137] width 39 height 7
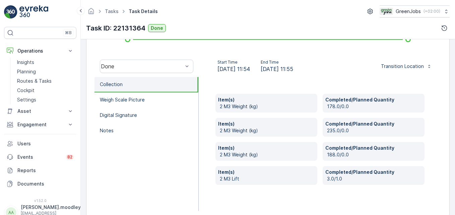
scroll to position [201, 0]
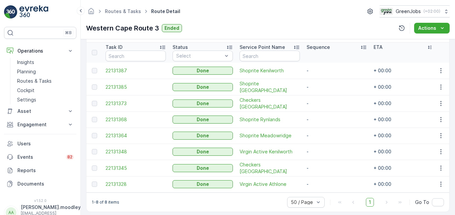
scroll to position [188, 0]
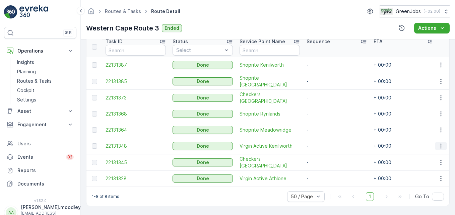
click at [325, 146] on icon "button" at bounding box center [441, 146] width 7 height 7
click at [325, 154] on span "See More Details" at bounding box center [432, 153] width 39 height 7
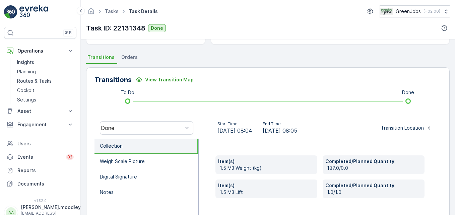
scroll to position [201, 0]
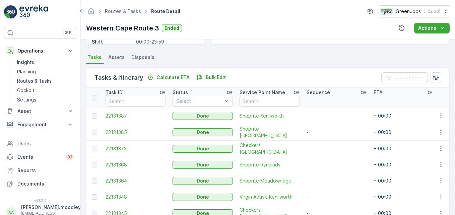
scroll to position [188, 0]
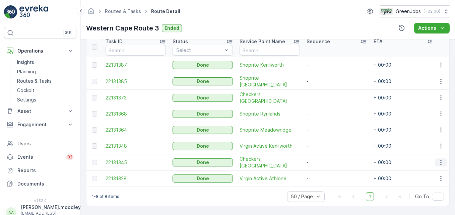
click at [325, 159] on icon "button" at bounding box center [441, 162] width 7 height 7
click at [325, 168] on span "See More Details" at bounding box center [432, 169] width 39 height 7
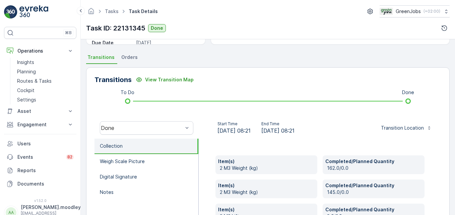
scroll to position [201, 0]
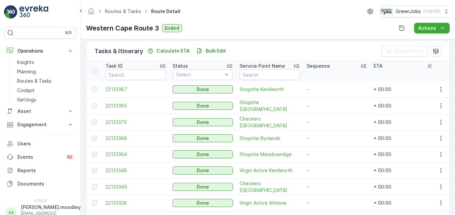
scroll to position [188, 0]
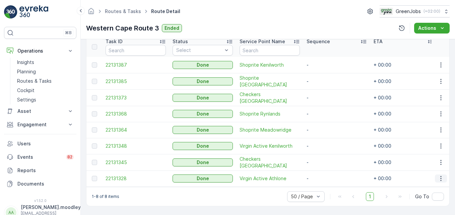
click at [325, 178] on icon "button" at bounding box center [441, 178] width 7 height 7
click at [325, 183] on span "See More Details" at bounding box center [432, 185] width 39 height 7
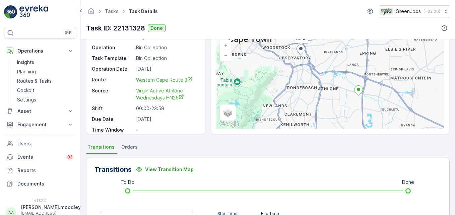
scroll to position [34, 0]
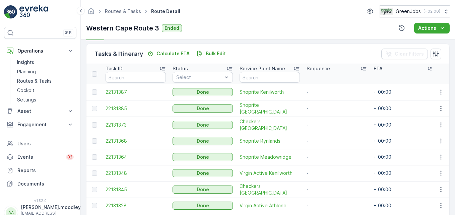
scroll to position [188, 0]
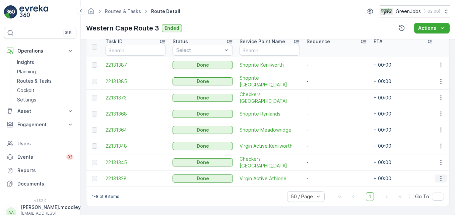
click at [325, 176] on icon "button" at bounding box center [441, 178] width 7 height 7
click at [325, 183] on span "See More Details" at bounding box center [432, 185] width 39 height 7
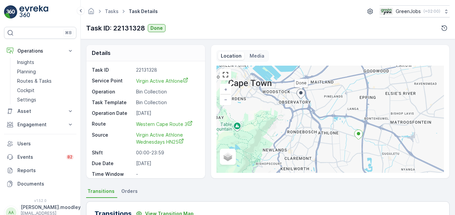
scroll to position [101, 0]
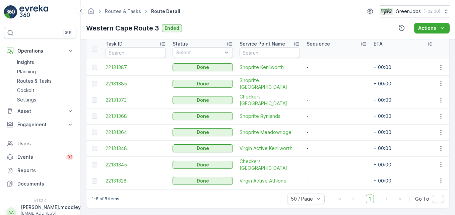
scroll to position [188, 0]
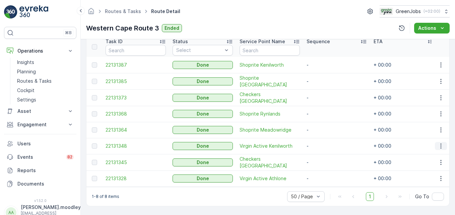
click at [325, 143] on button "button" at bounding box center [441, 146] width 12 height 8
click at [325, 151] on span "See More Details" at bounding box center [432, 153] width 39 height 7
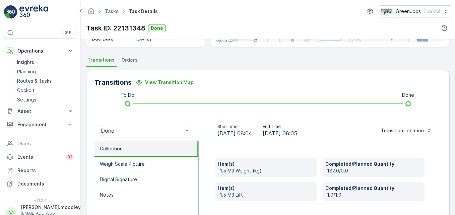
scroll to position [134, 0]
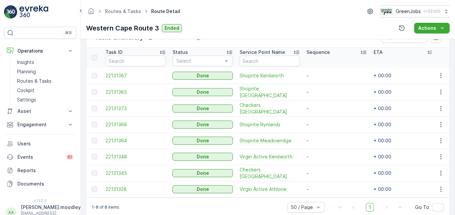
scroll to position [188, 0]
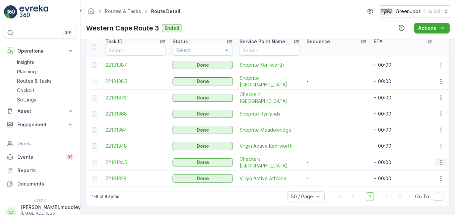
click at [325, 159] on icon "button" at bounding box center [441, 162] width 7 height 7
click at [325, 168] on span "See More Details" at bounding box center [432, 169] width 39 height 7
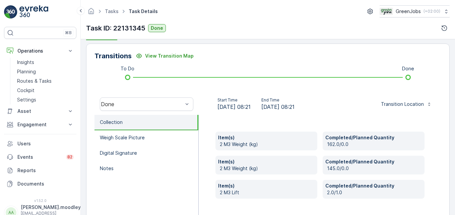
scroll to position [168, 0]
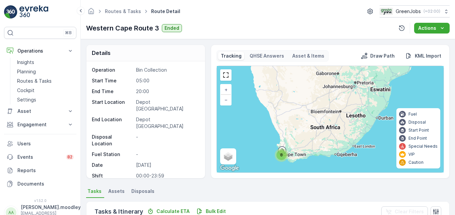
scroll to position [134, 0]
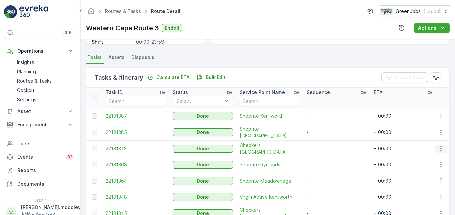
click at [325, 148] on icon "button" at bounding box center [441, 148] width 7 height 7
click at [325, 158] on span "See More Details" at bounding box center [432, 158] width 39 height 7
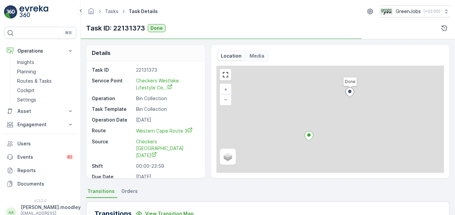
scroll to position [134, 0]
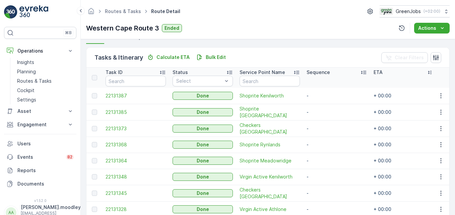
scroll to position [188, 0]
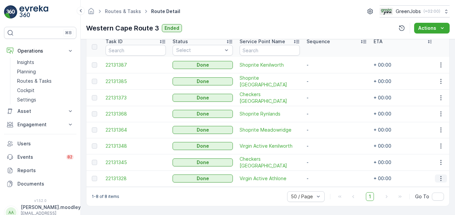
click at [325, 177] on icon "button" at bounding box center [441, 178] width 7 height 7
click at [325, 185] on span "See More Details" at bounding box center [432, 185] width 39 height 7
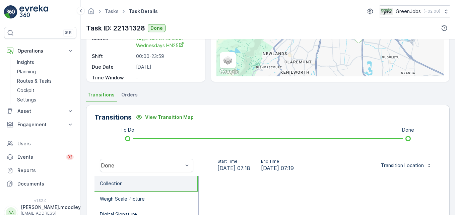
scroll to position [134, 0]
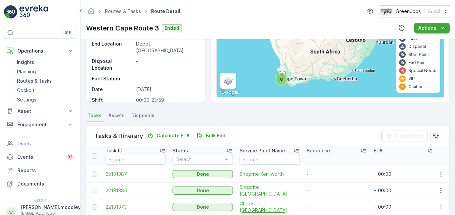
scroll to position [101, 0]
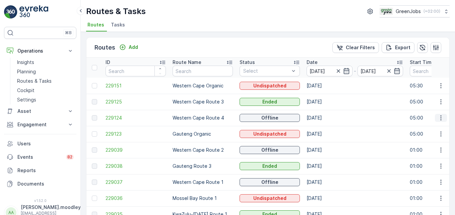
click at [325, 119] on icon "button" at bounding box center [441, 118] width 7 height 7
click at [325, 126] on span "See More Details" at bounding box center [425, 128] width 39 height 7
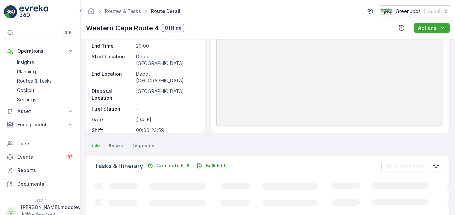
scroll to position [101, 0]
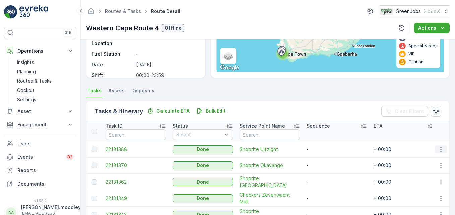
click at [325, 150] on icon "button" at bounding box center [441, 149] width 7 height 7
click at [325, 158] on span "See More Details" at bounding box center [432, 159] width 39 height 7
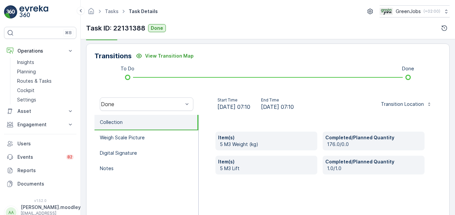
scroll to position [168, 0]
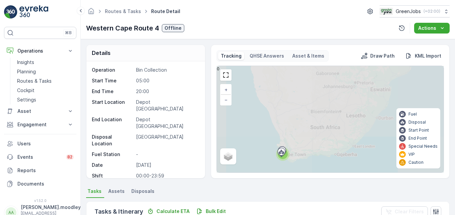
scroll to position [155, 0]
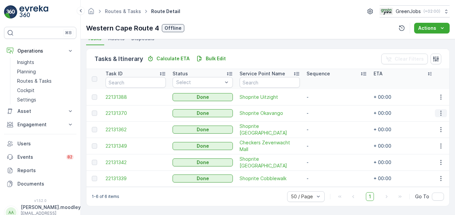
click at [325, 112] on icon "button" at bounding box center [441, 113] width 7 height 7
click at [325, 119] on span "See More Details" at bounding box center [432, 121] width 39 height 7
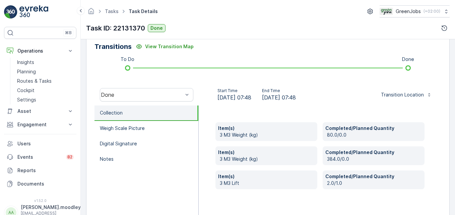
scroll to position [168, 0]
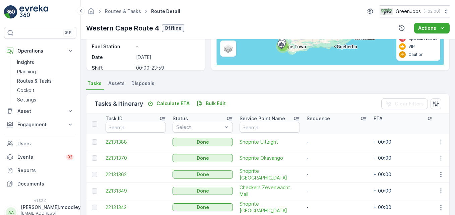
scroll to position [134, 0]
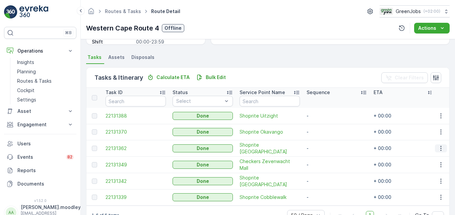
click at [325, 150] on icon "button" at bounding box center [440, 148] width 1 height 5
click at [325, 157] on span "See More Details" at bounding box center [432, 158] width 39 height 7
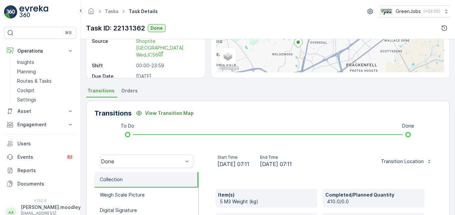
scroll to position [168, 0]
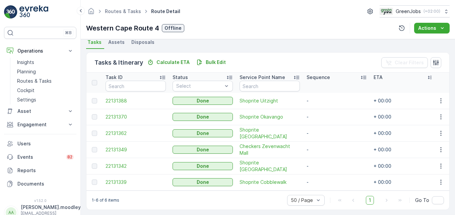
scroll to position [155, 0]
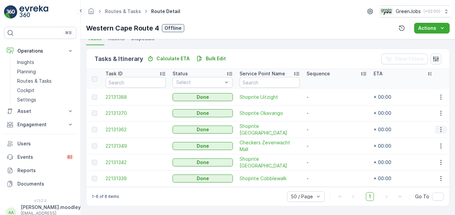
click at [325, 129] on icon "button" at bounding box center [441, 129] width 7 height 7
click at [325, 145] on td "-" at bounding box center [336, 146] width 67 height 16
click at [325, 143] on icon "button" at bounding box center [441, 146] width 7 height 7
click at [325, 153] on span "See More Details" at bounding box center [432, 153] width 39 height 7
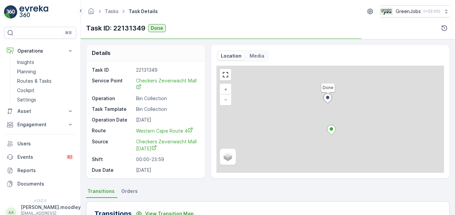
scroll to position [134, 0]
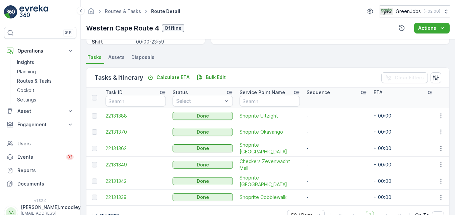
scroll to position [155, 0]
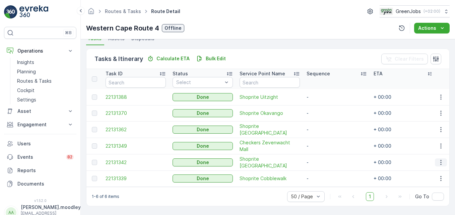
click at [325, 159] on icon "button" at bounding box center [441, 162] width 7 height 7
click at [325, 169] on span "See More Details" at bounding box center [432, 169] width 39 height 7
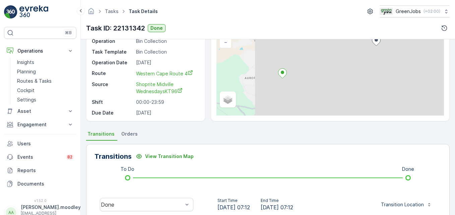
scroll to position [134, 0]
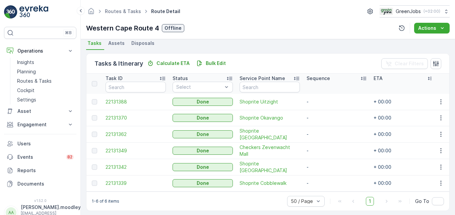
scroll to position [155, 0]
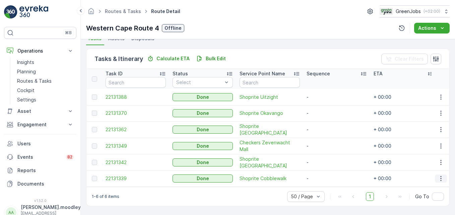
click at [325, 177] on icon "button" at bounding box center [441, 178] width 7 height 7
click at [325, 185] on span "See More Details" at bounding box center [432, 185] width 39 height 7
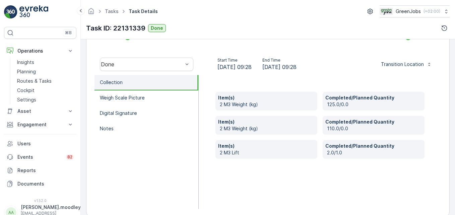
scroll to position [201, 0]
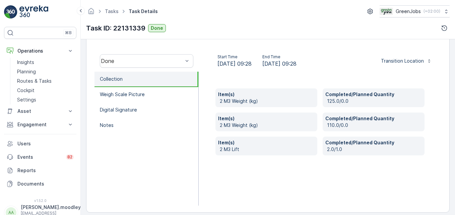
click at [265, 197] on div "Item(s) 2 M3 Weight (kg) Completed/Planned Quantity 125.0/0.0 Item(s) 2 M3 Weig…" at bounding box center [320, 139] width 243 height 134
